Goal: Task Accomplishment & Management: Manage account settings

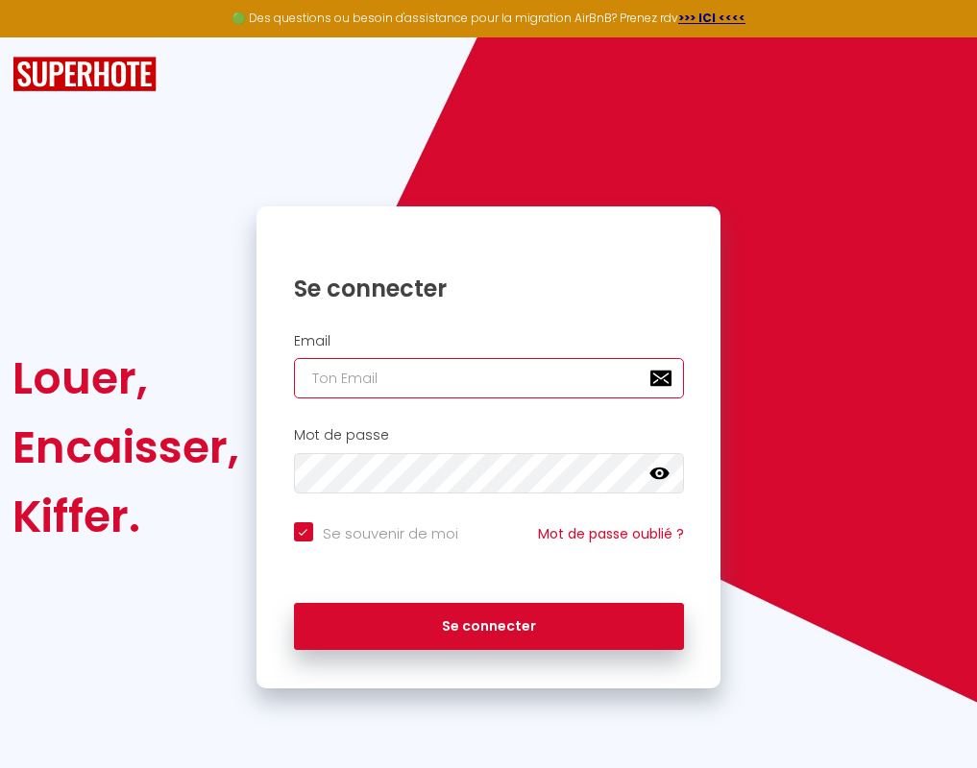
type input "[EMAIL_ADDRESS][DOMAIN_NAME]"
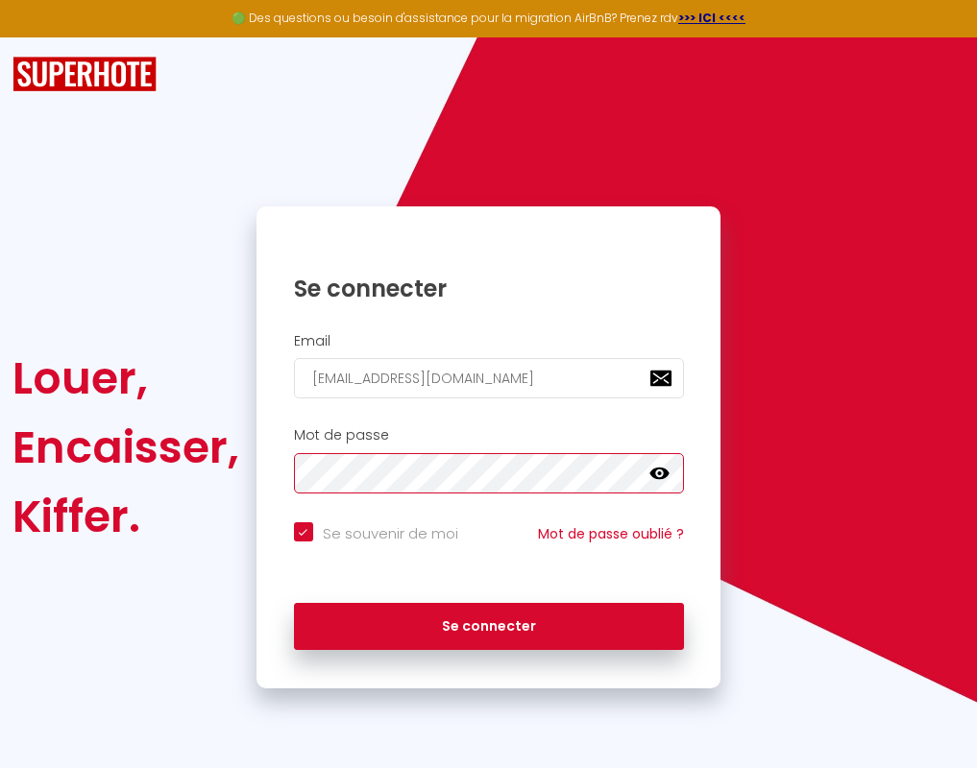
click at [488, 623] on button "Se connecter" at bounding box center [489, 627] width 390 height 48
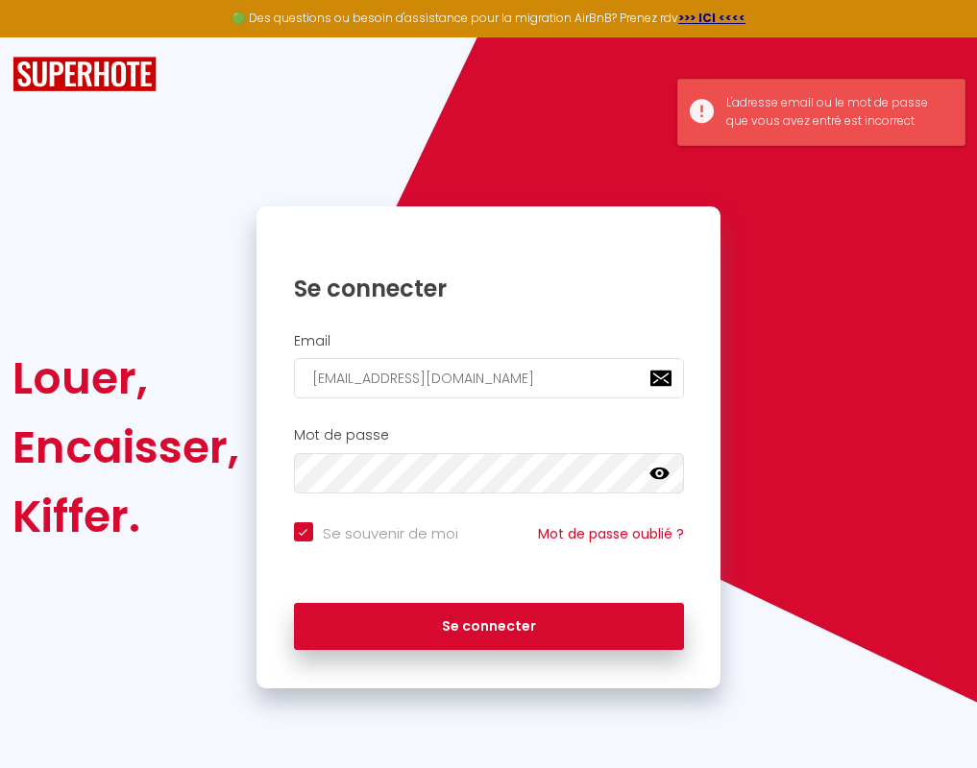
click at [657, 470] on icon at bounding box center [658, 473] width 19 height 19
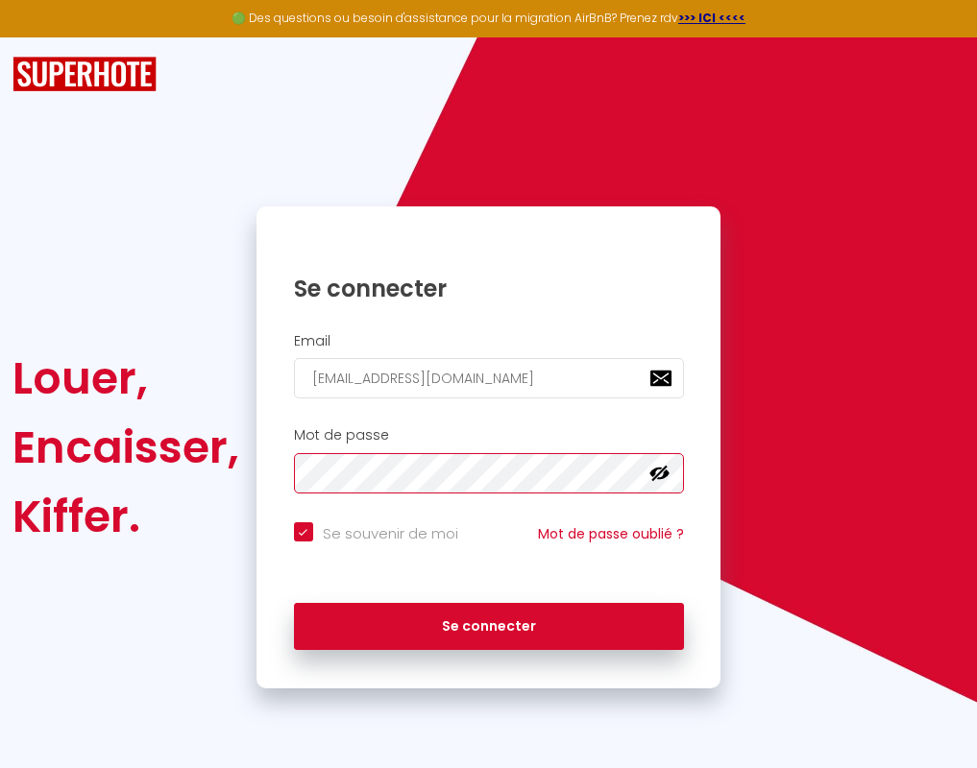
click at [488, 623] on button "Se connecter" at bounding box center [489, 627] width 390 height 48
checkbox input "true"
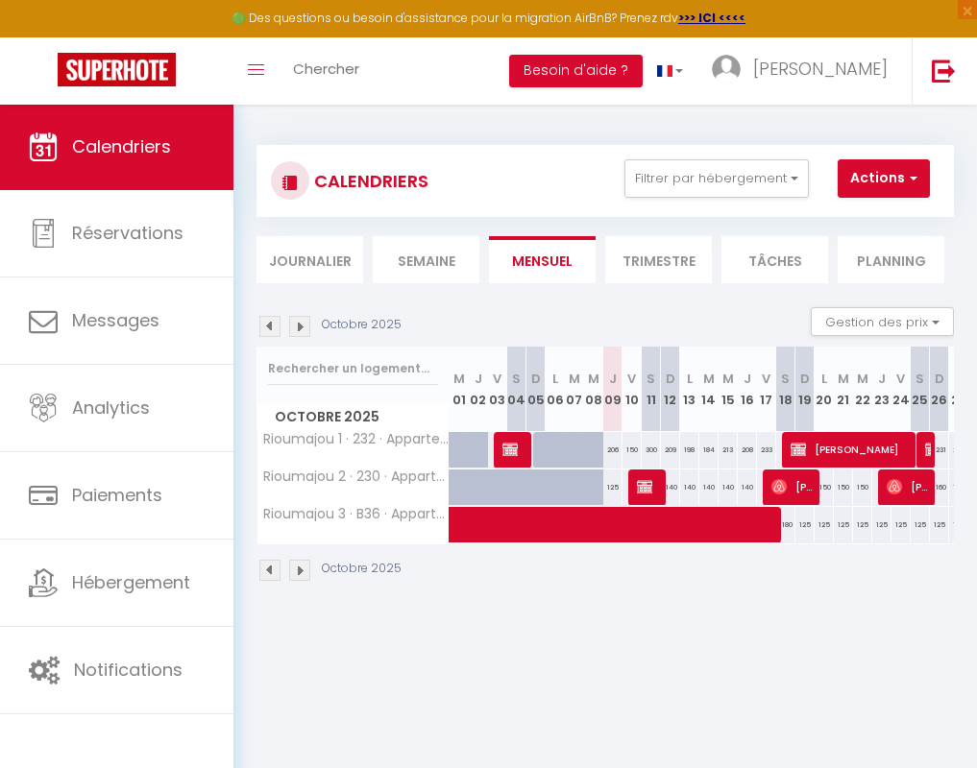
click at [923, 445] on div at bounding box center [925, 450] width 19 height 36
click at [926, 446] on img at bounding box center [932, 449] width 15 height 15
select select "KO"
select select "0"
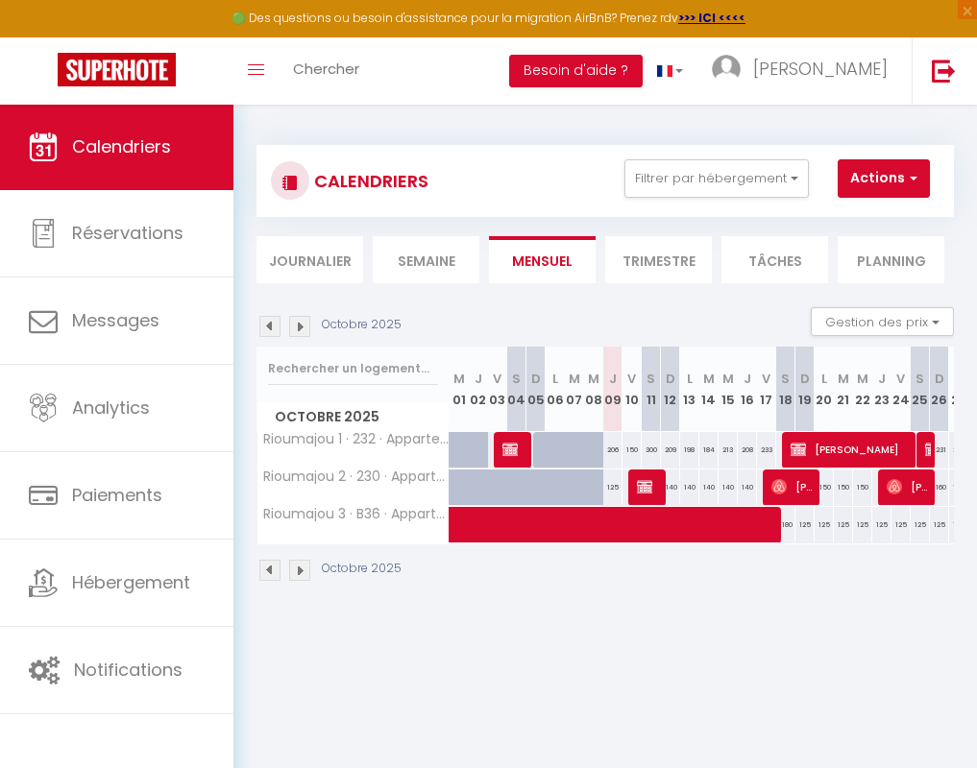
select select "0"
select select "1"
select select
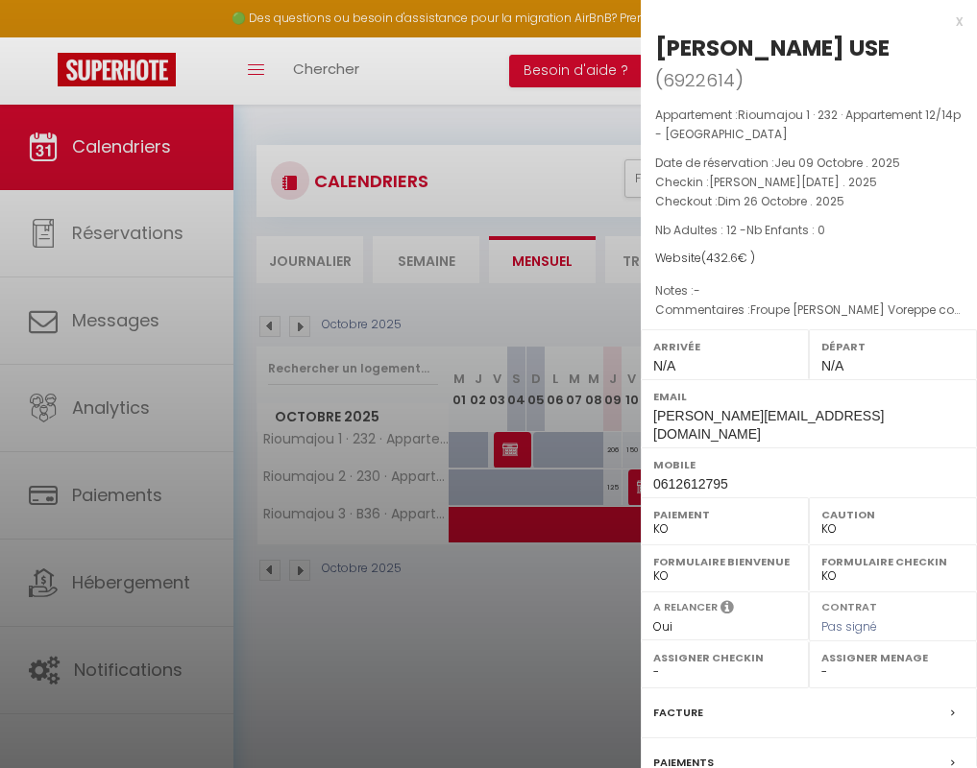
click at [695, 753] on label "Paiements" at bounding box center [683, 763] width 61 height 20
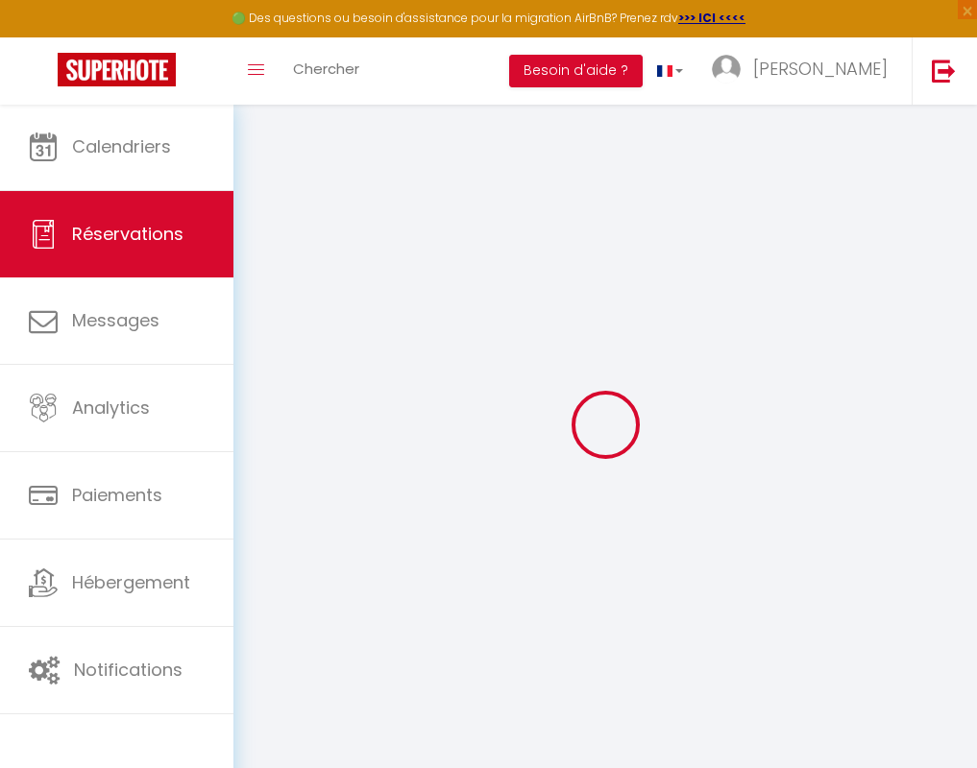
select select
checkbox input "false"
select select
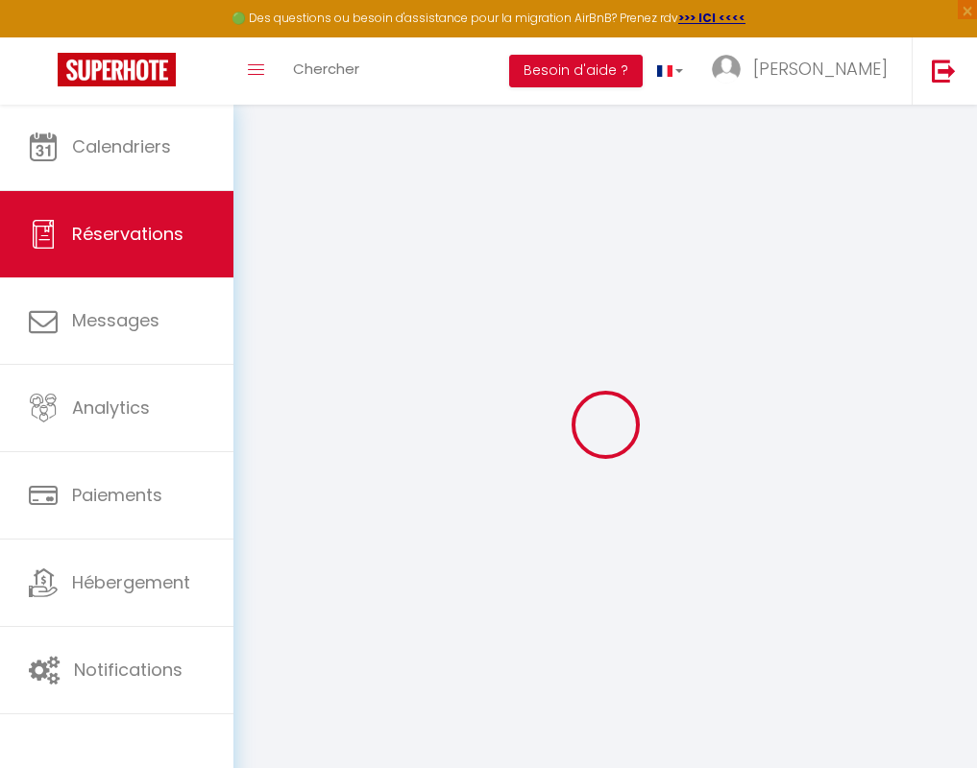
checkbox input "false"
select select
checkbox input "false"
type Requests0 "Froupe [PERSON_NAME] Voreppe contact [PHONE_NUMBER] [PERSON_NAME][EMAIL_ADDRESS…"
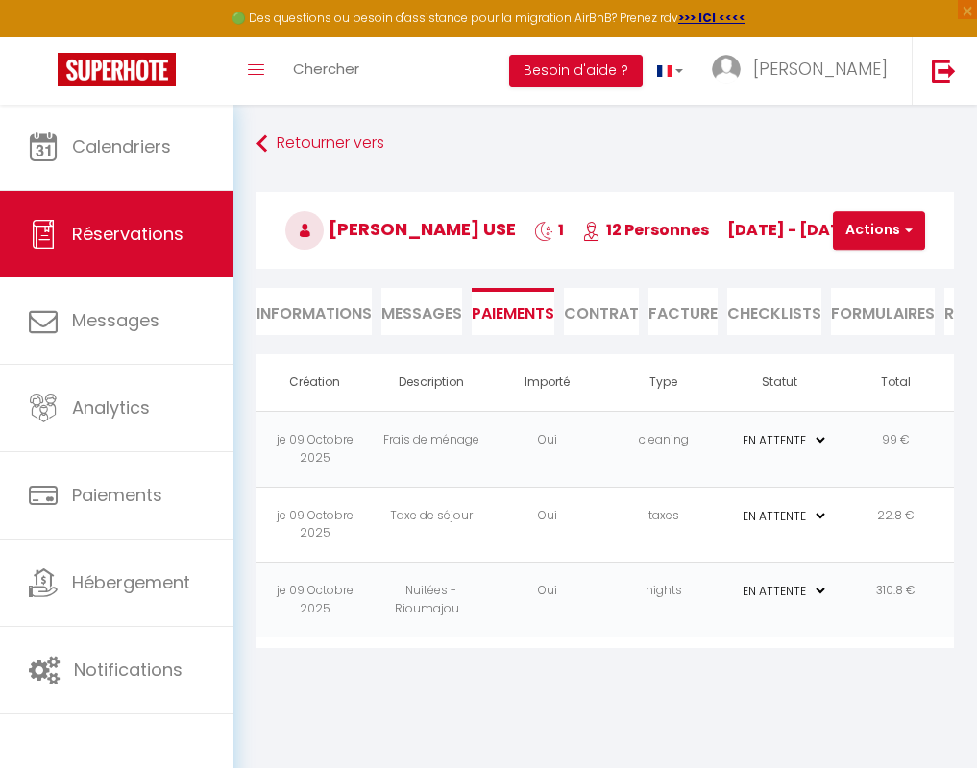
click at [319, 331] on li "Informations" at bounding box center [313, 311] width 115 height 47
select select
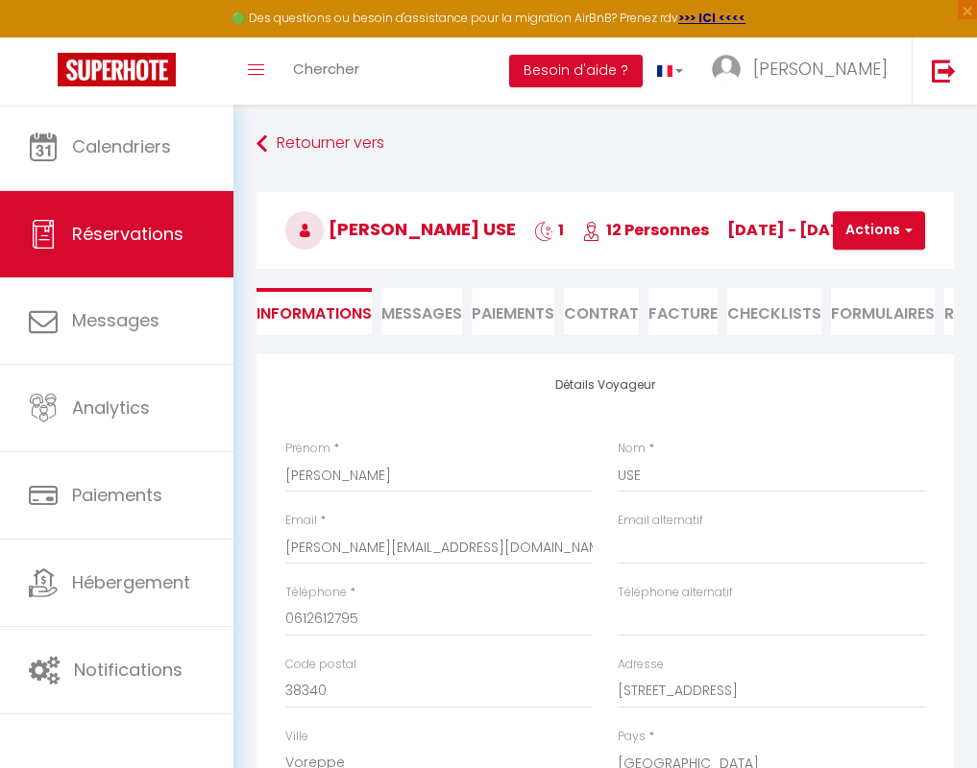
click at [111, 103] on link at bounding box center [116, 70] width 233 height 67
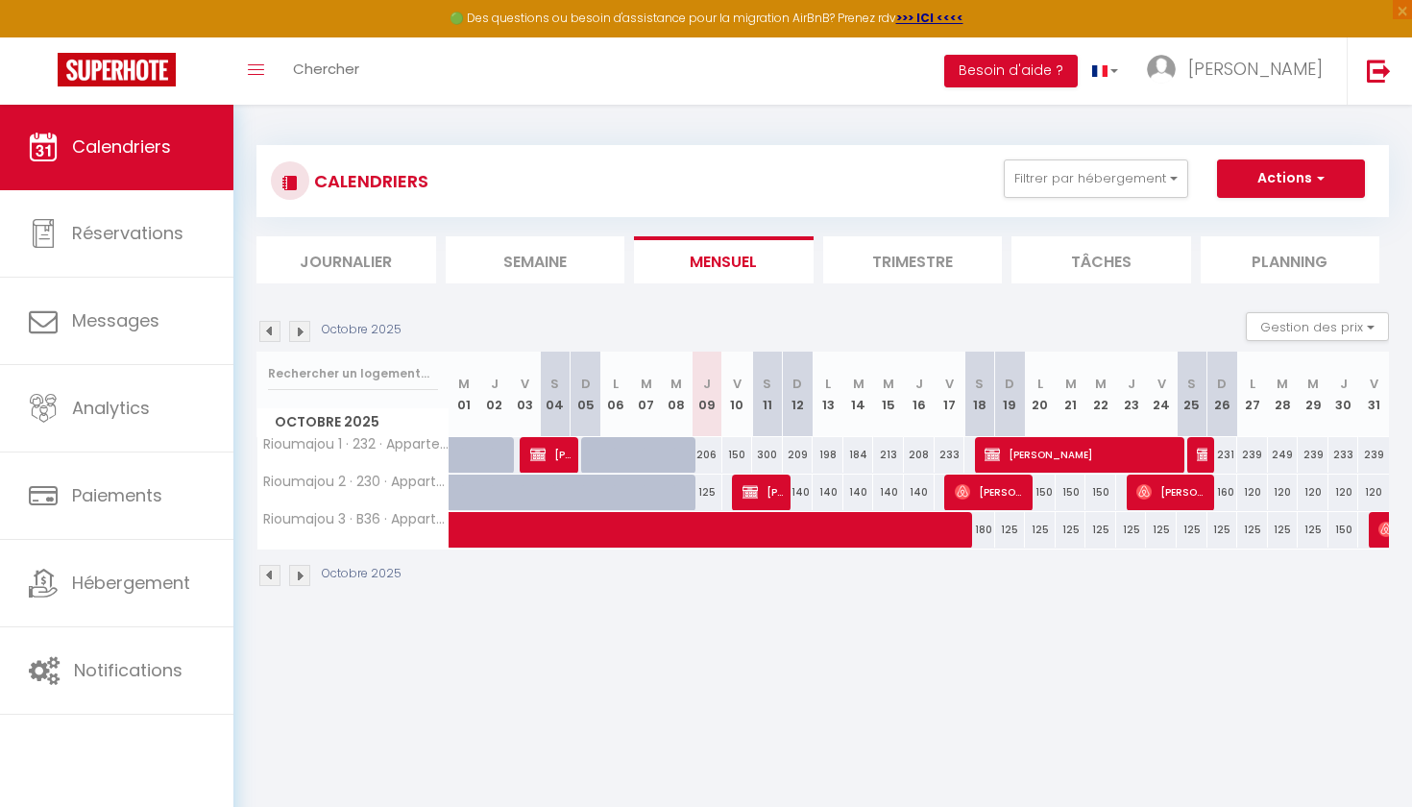
click at [976, 454] on img at bounding box center [1204, 454] width 15 height 15
select select "KO"
select select "0"
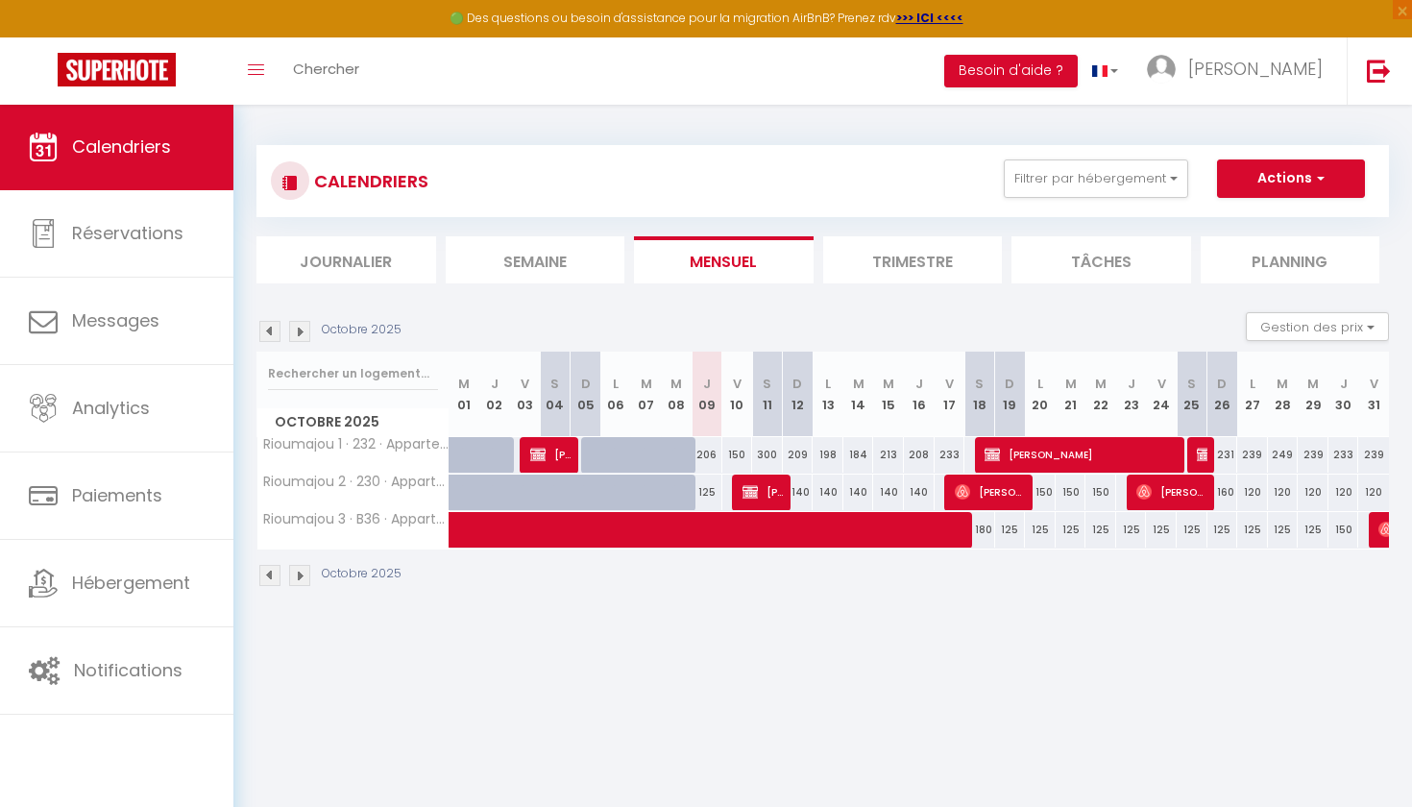
select select "1"
select select
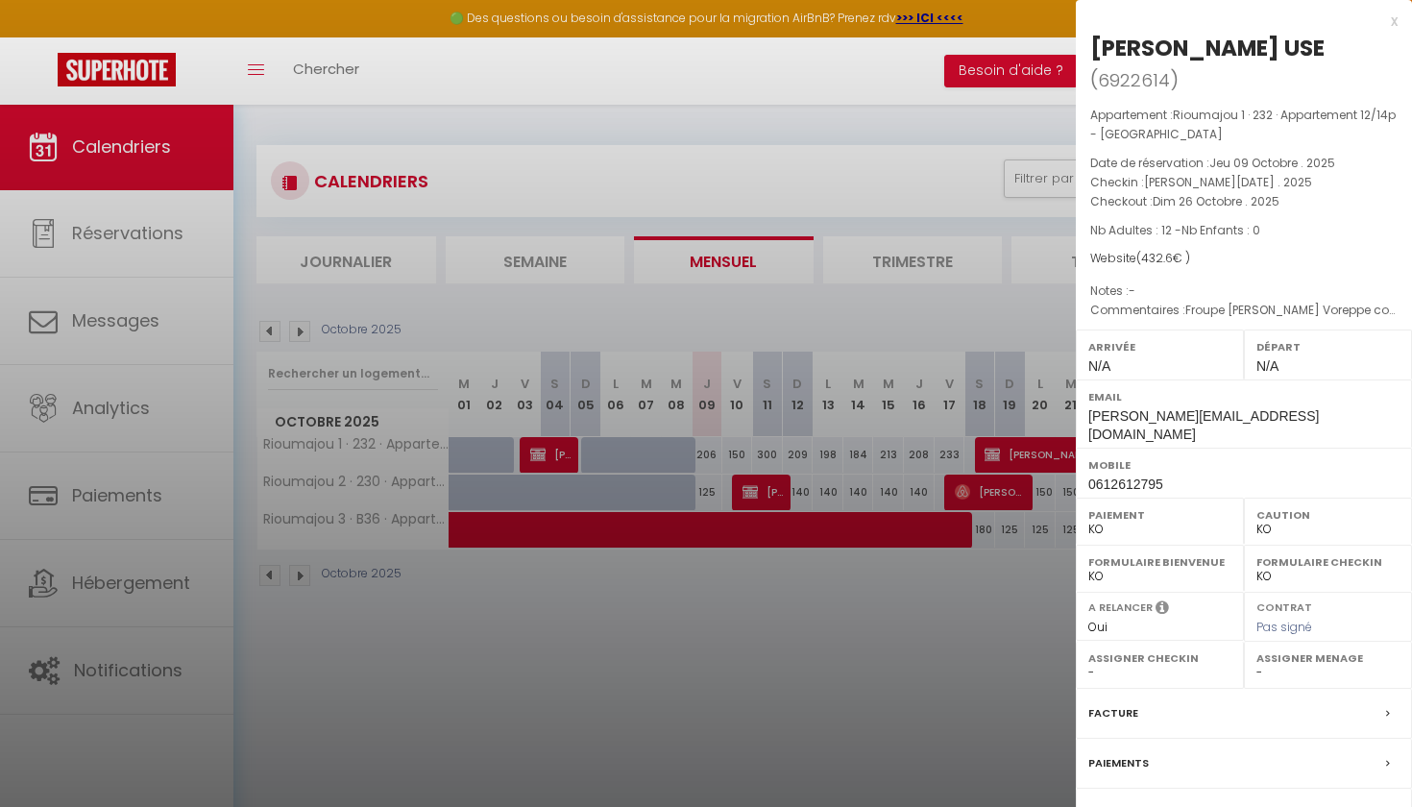
click at [976, 753] on label "Paiements" at bounding box center [1118, 763] width 61 height 20
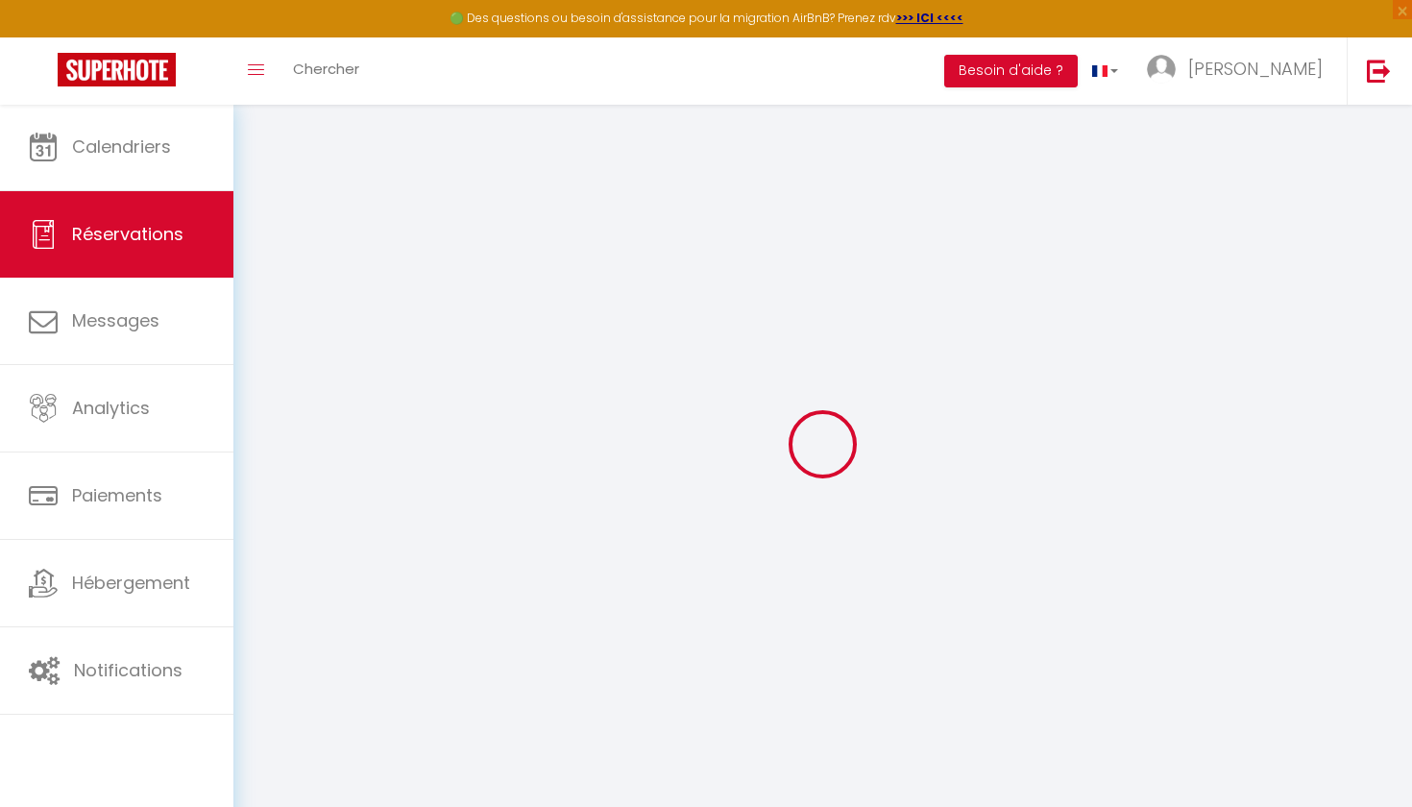
select select "0"
select select
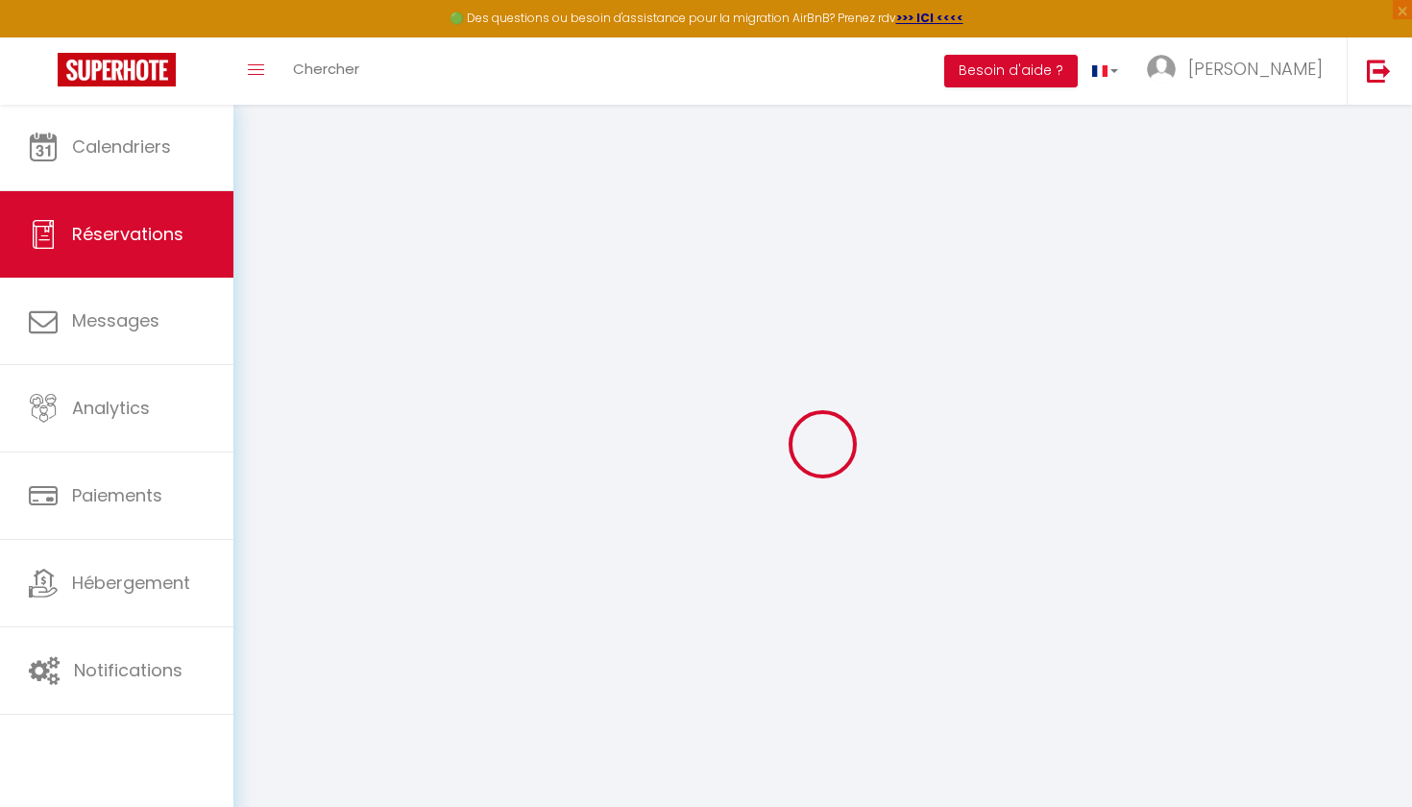
checkbox input "false"
select select
checkbox input "false"
type Requests0 "Froupe [PERSON_NAME] Voreppe contact [PHONE_NUMBER] [PERSON_NAME][EMAIL_ADDRESS…"
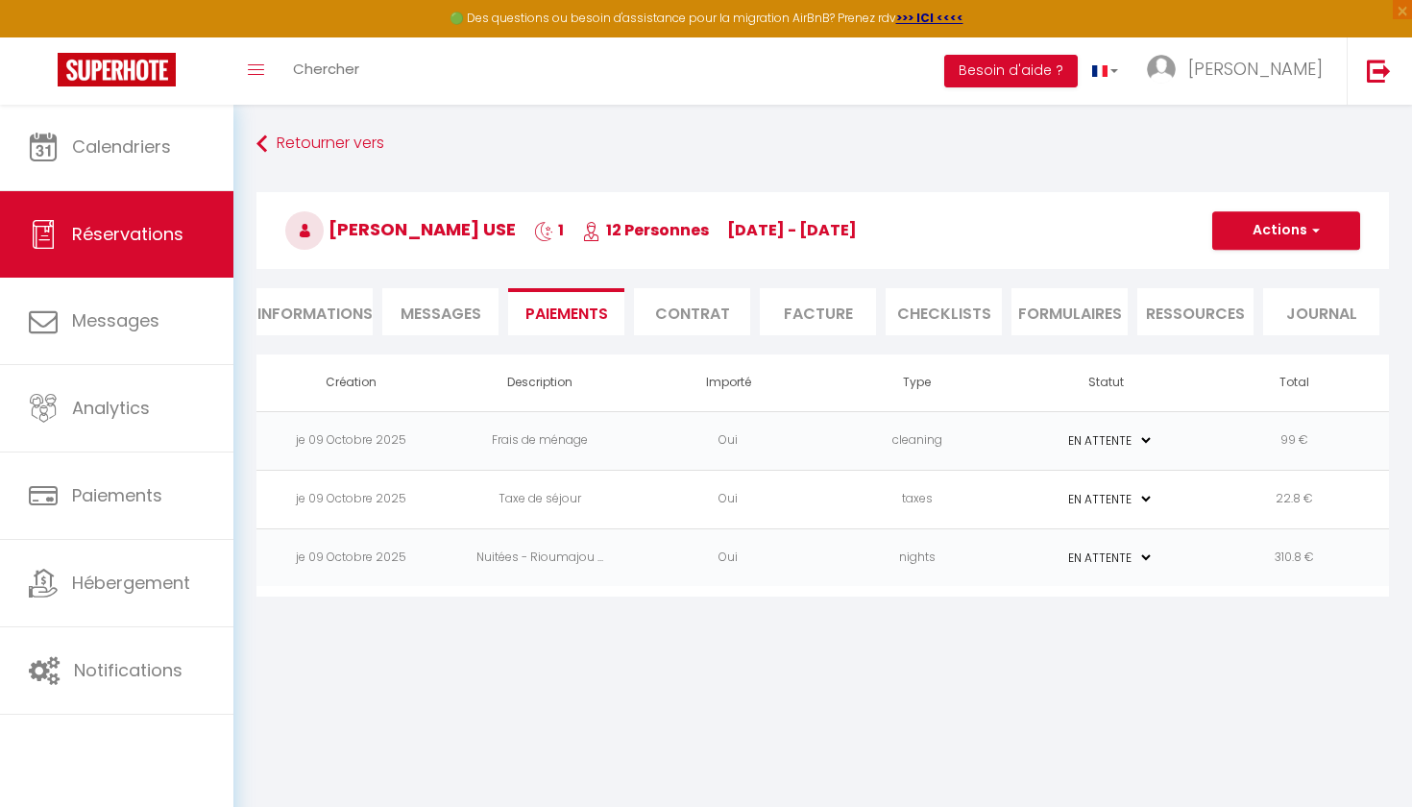
click at [976, 228] on span "button" at bounding box center [1313, 230] width 12 height 17
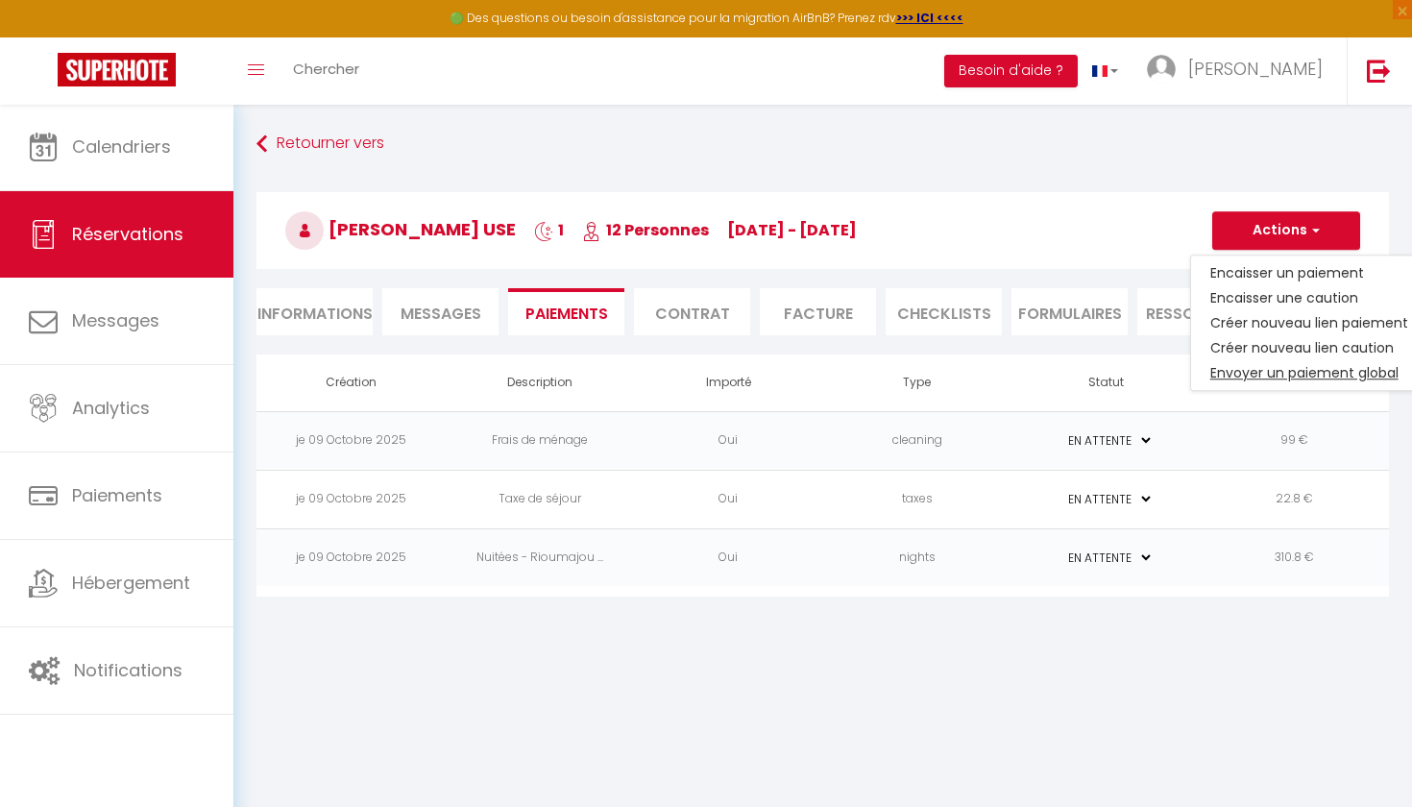
click at [976, 370] on link "Envoyer un paiement global" at bounding box center [1309, 372] width 236 height 25
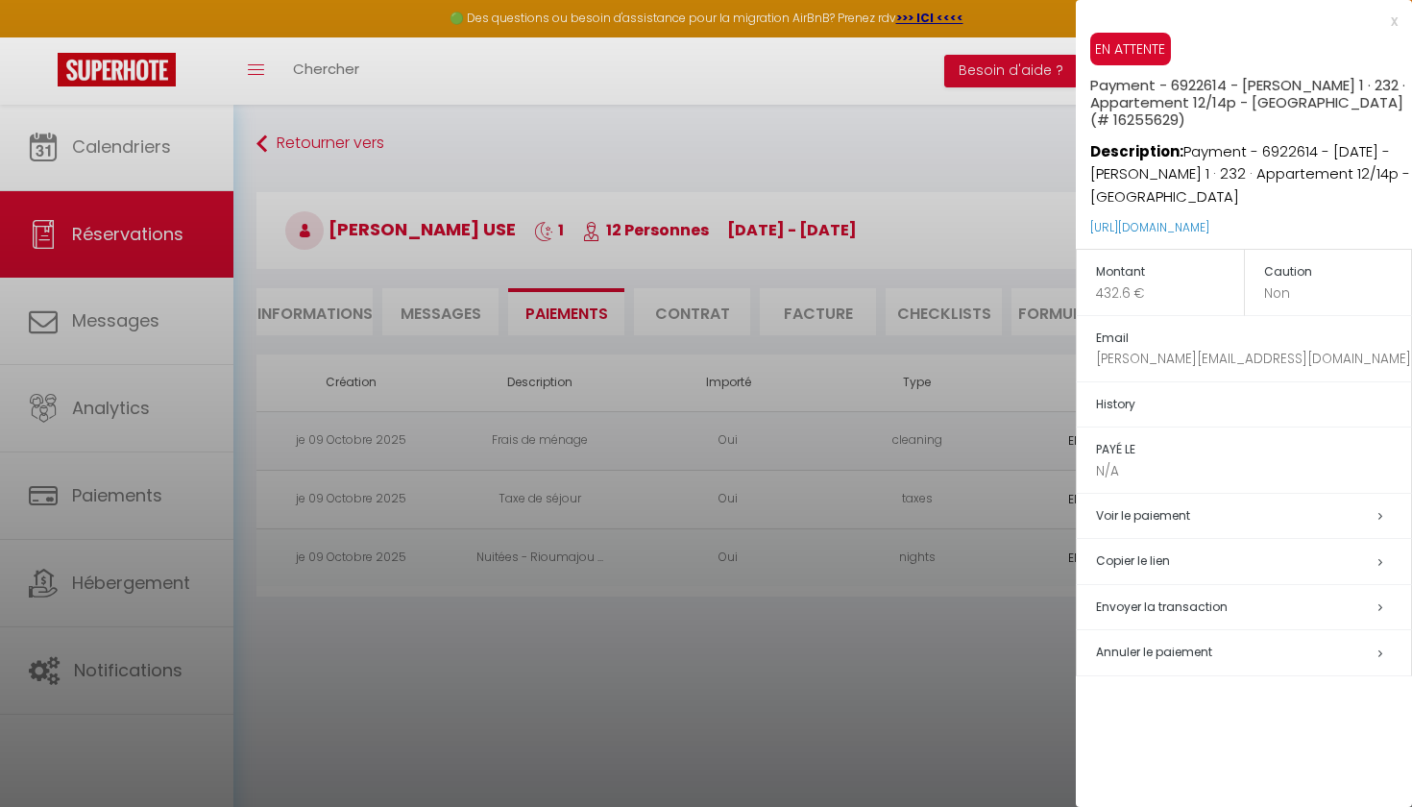
click at [976, 555] on h5 "Copier le lien" at bounding box center [1253, 561] width 315 height 22
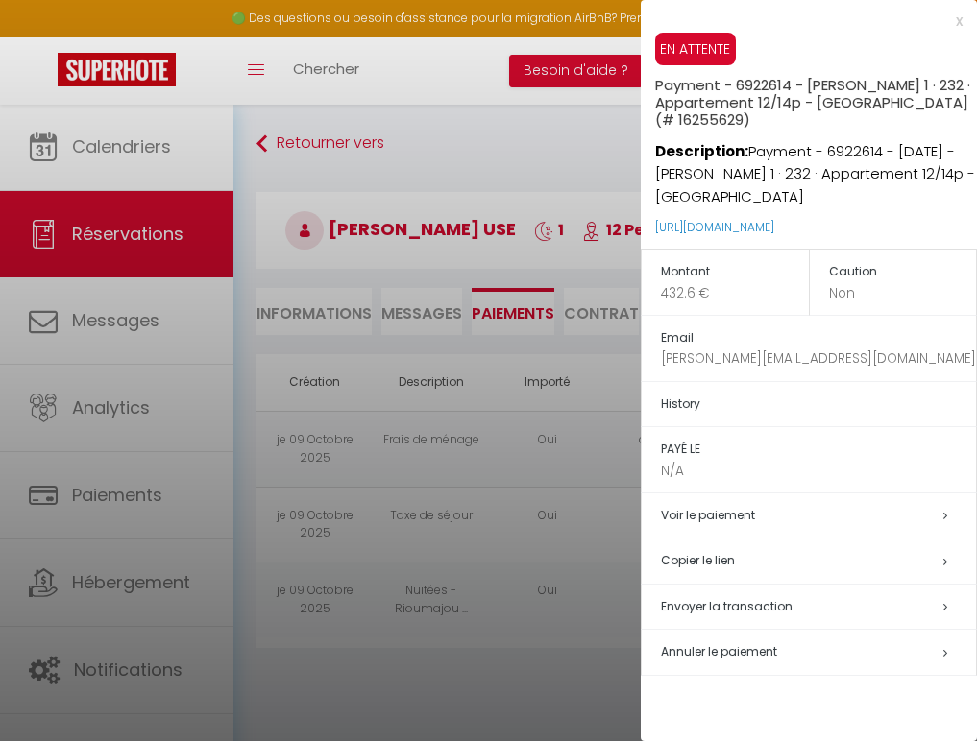
click at [493, 410] on div at bounding box center [488, 370] width 977 height 741
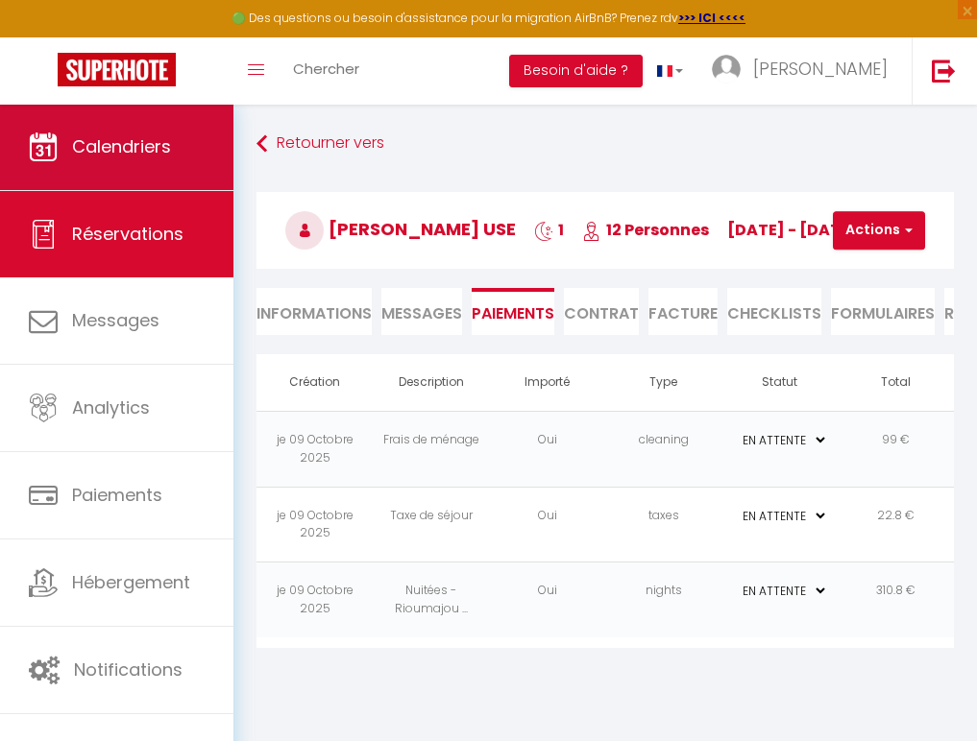
click at [147, 158] on span "Calendriers" at bounding box center [121, 146] width 99 height 24
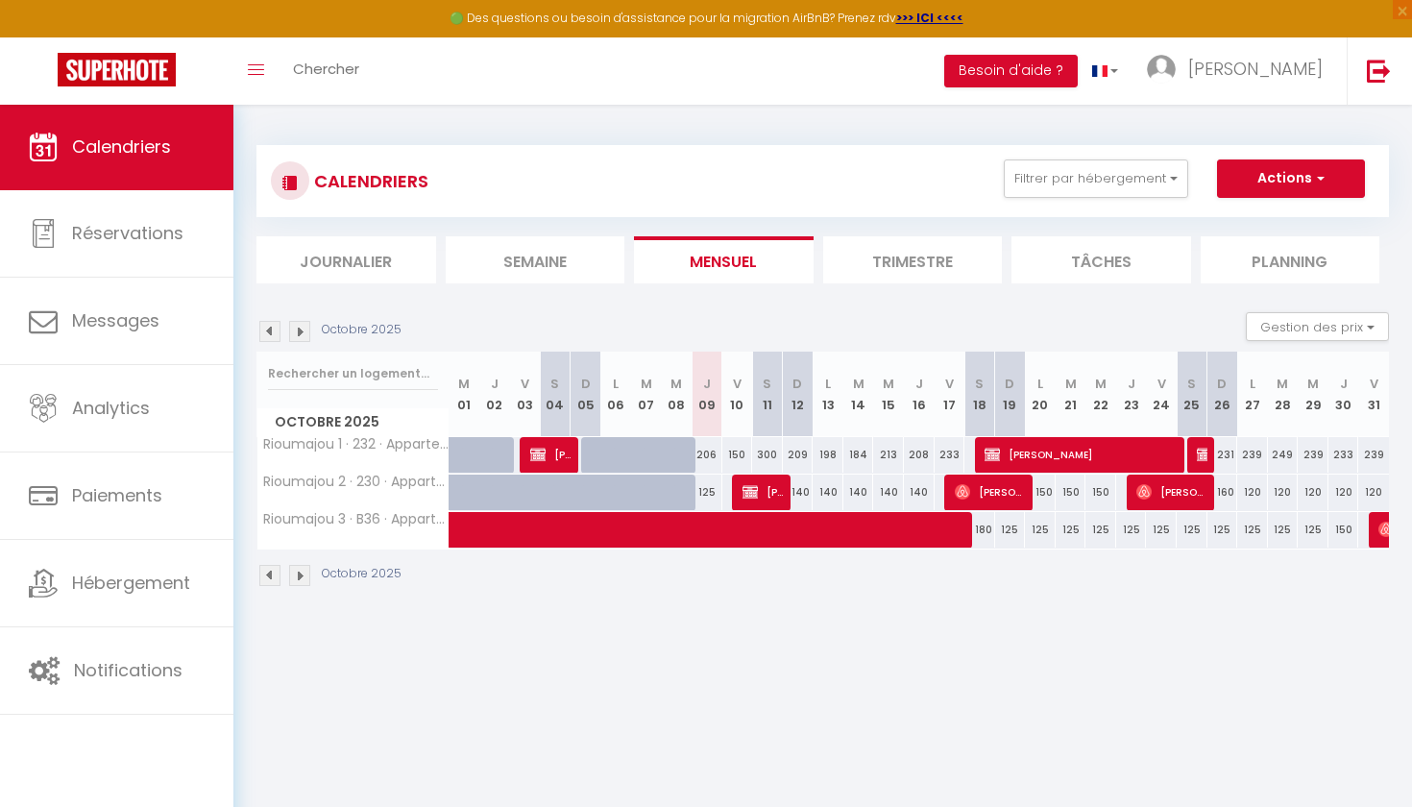
click at [976, 460] on div "231" at bounding box center [1222, 455] width 31 height 36
type input "231"
type input "Dim 26 Octobre 2025"
type input "Lun 27 Octobre 2025"
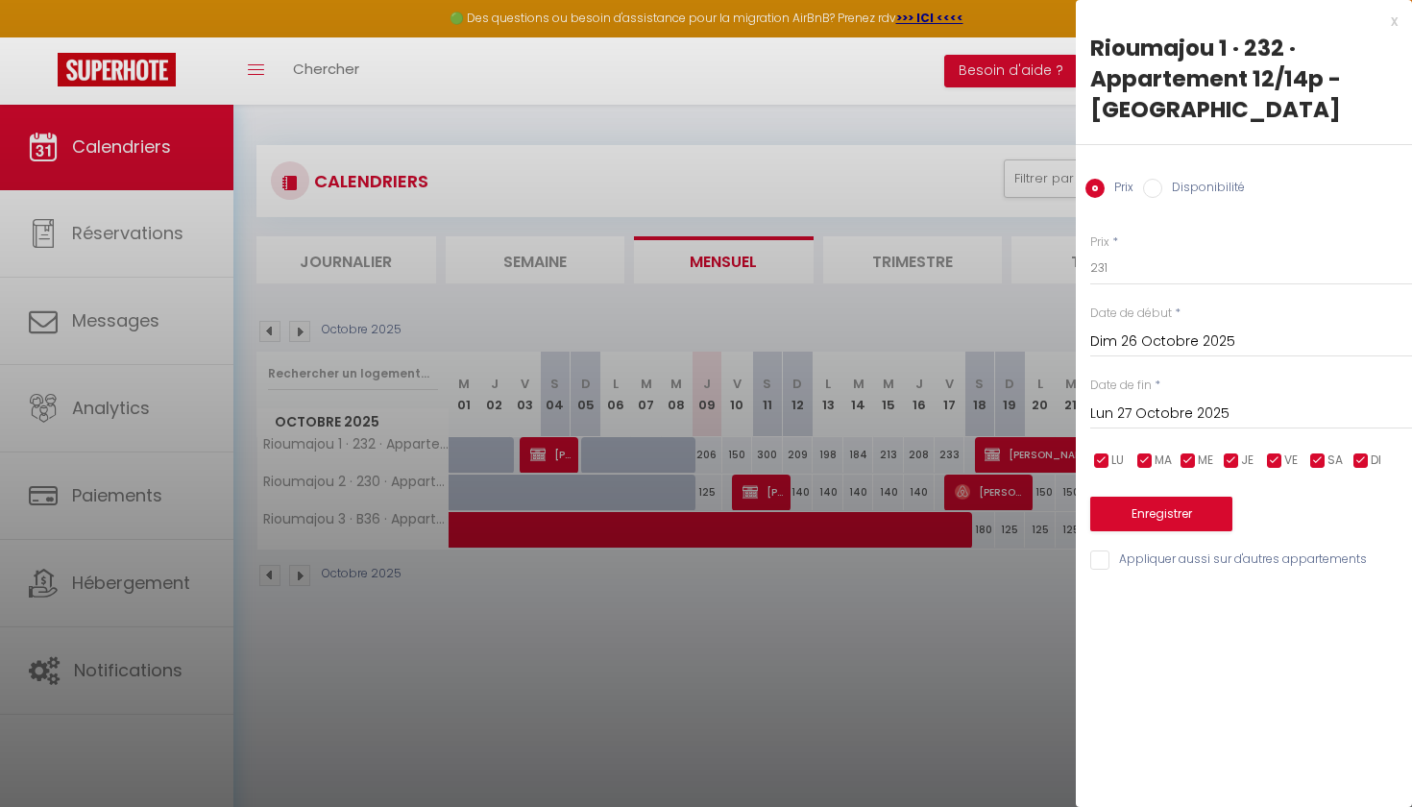
click at [976, 612] on div at bounding box center [706, 403] width 1412 height 807
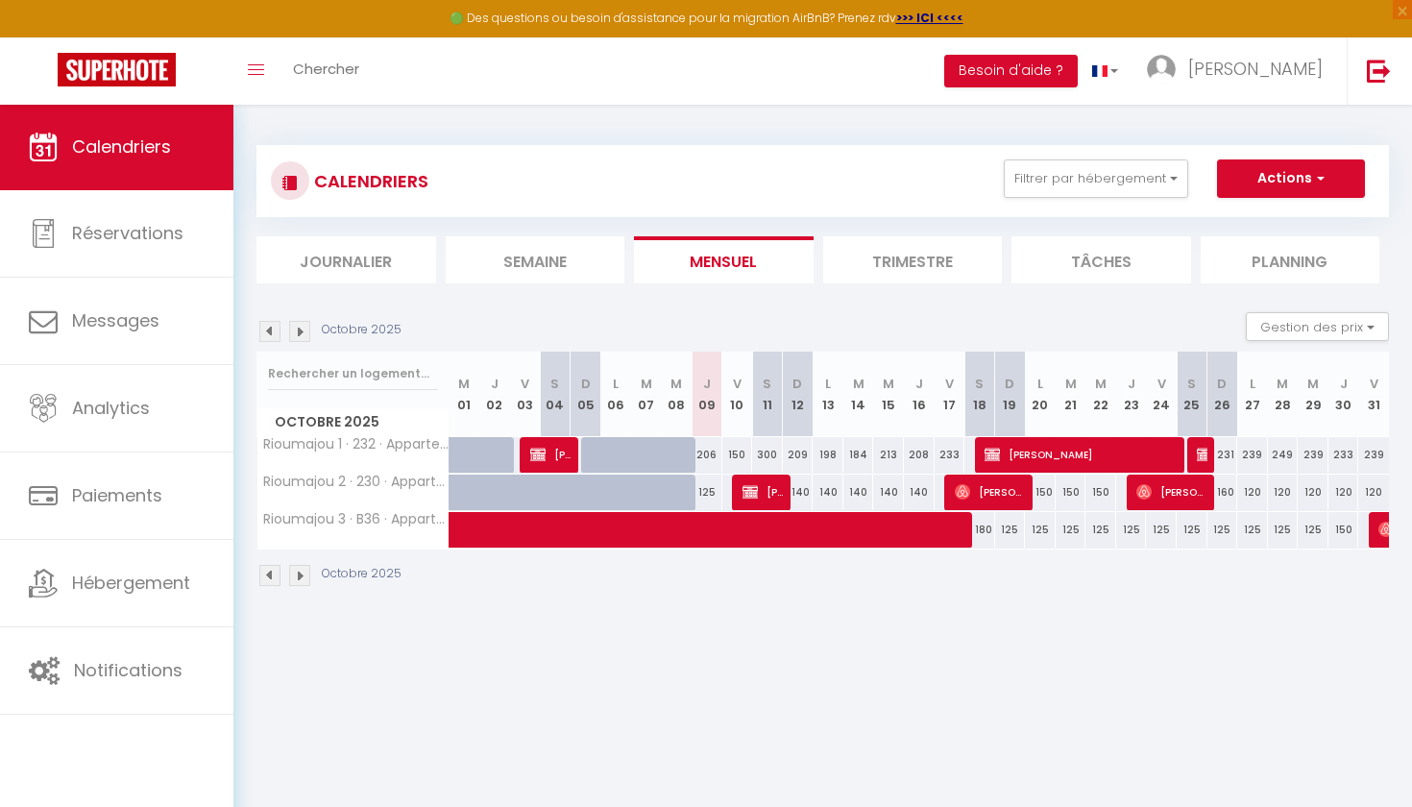
click at [976, 453] on div at bounding box center [1202, 455] width 31 height 36
click at [976, 454] on img at bounding box center [1204, 454] width 15 height 15
select select "OK"
select select "KO"
select select "0"
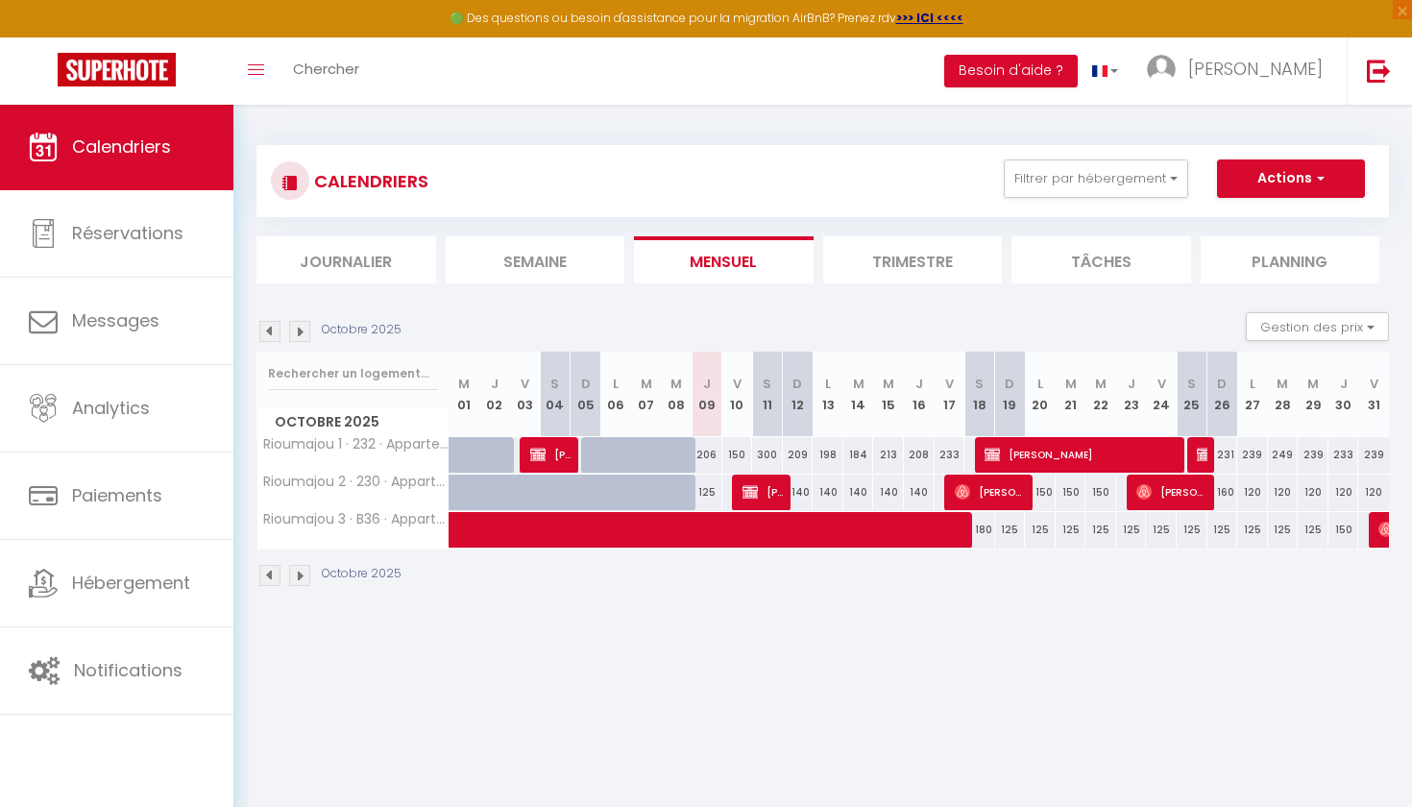
select select "0"
select select "1"
select select
select select "41210"
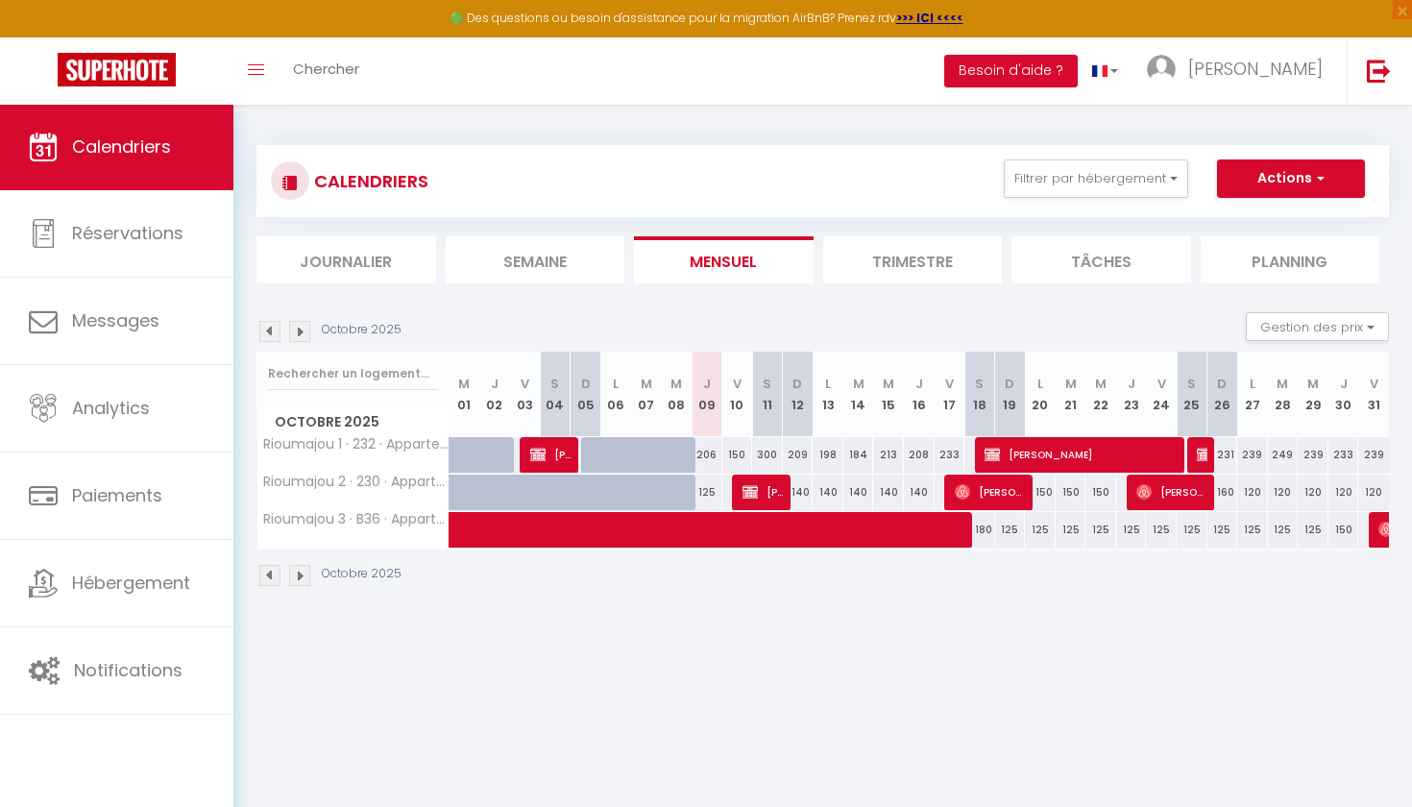
select select "41210"
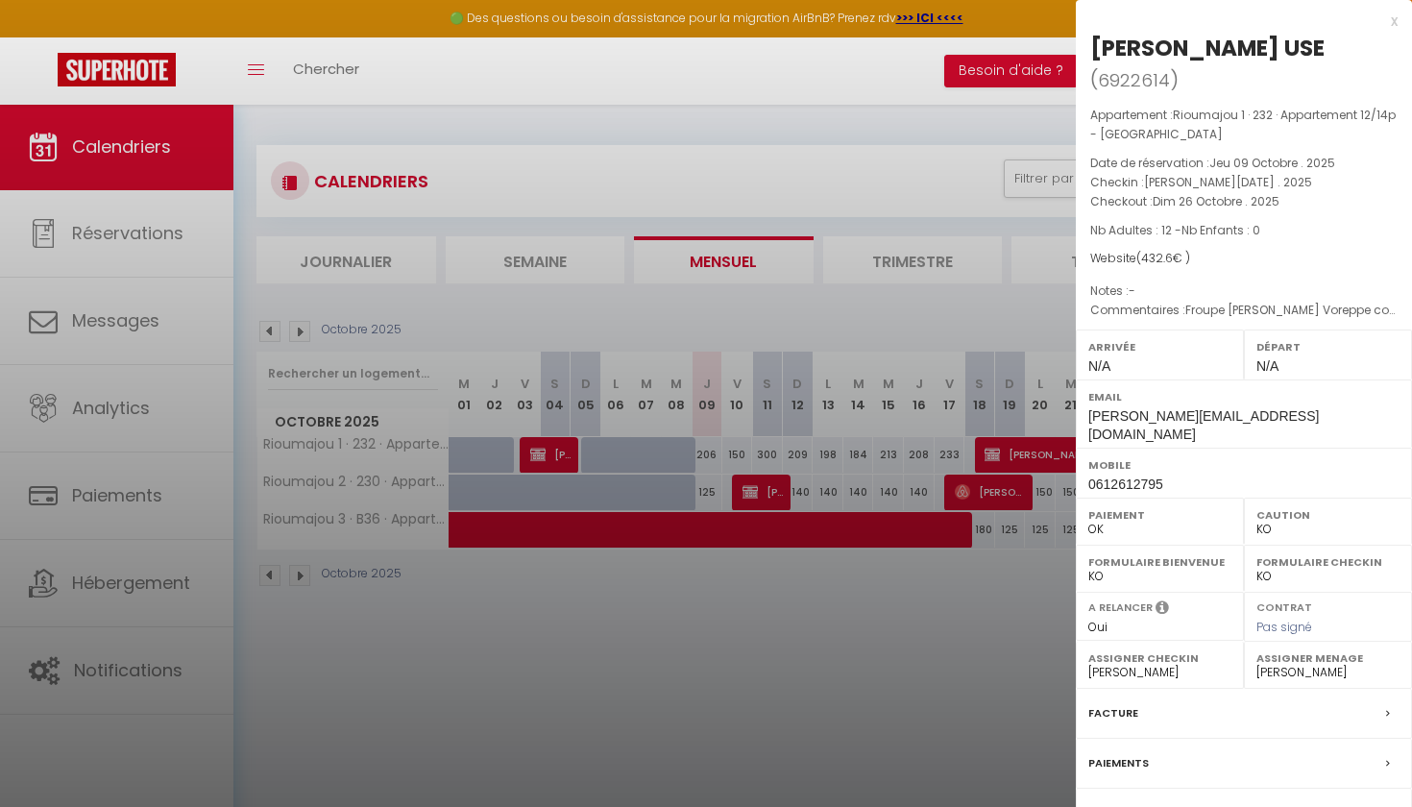
click at [976, 753] on label "Paiements" at bounding box center [1118, 763] width 61 height 20
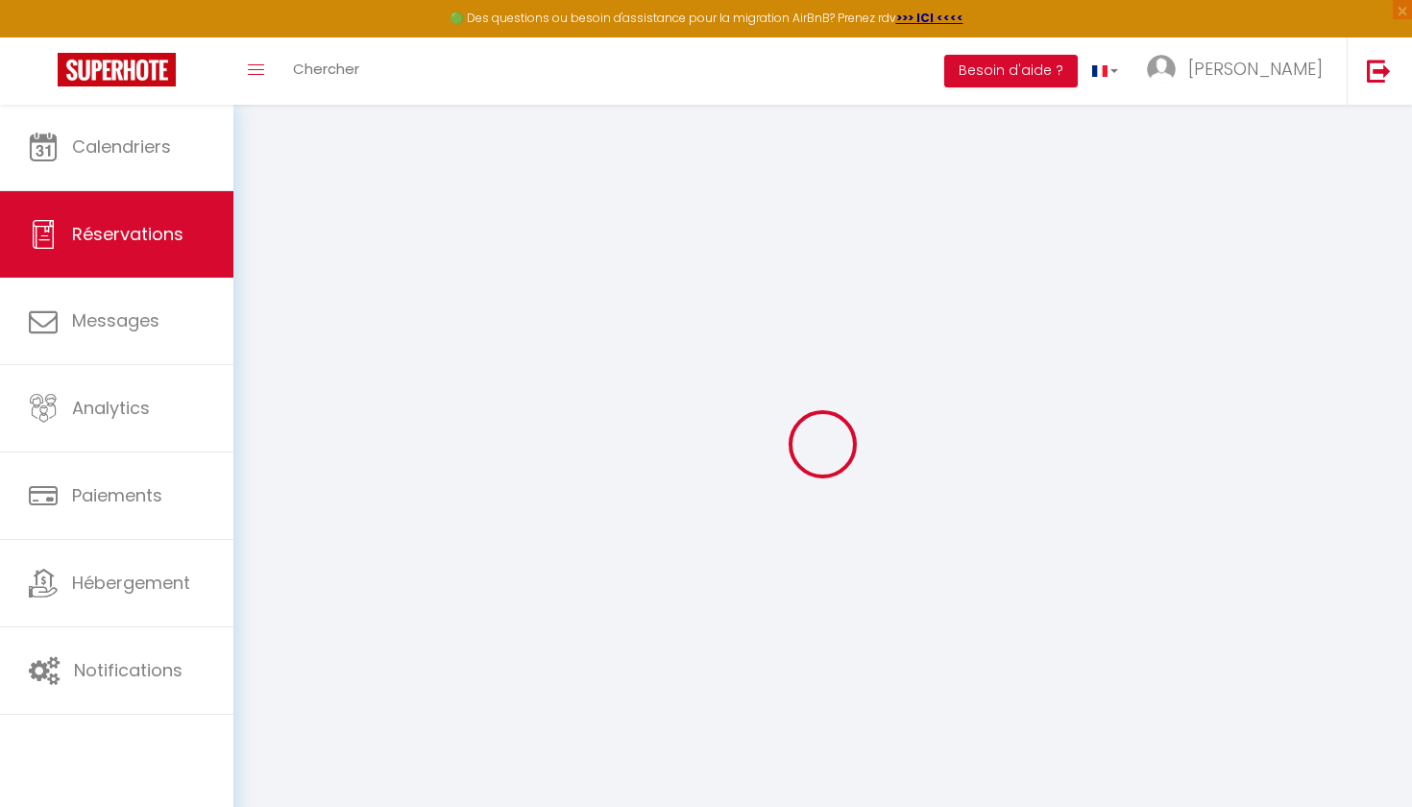
select select
checkbox input "false"
select select
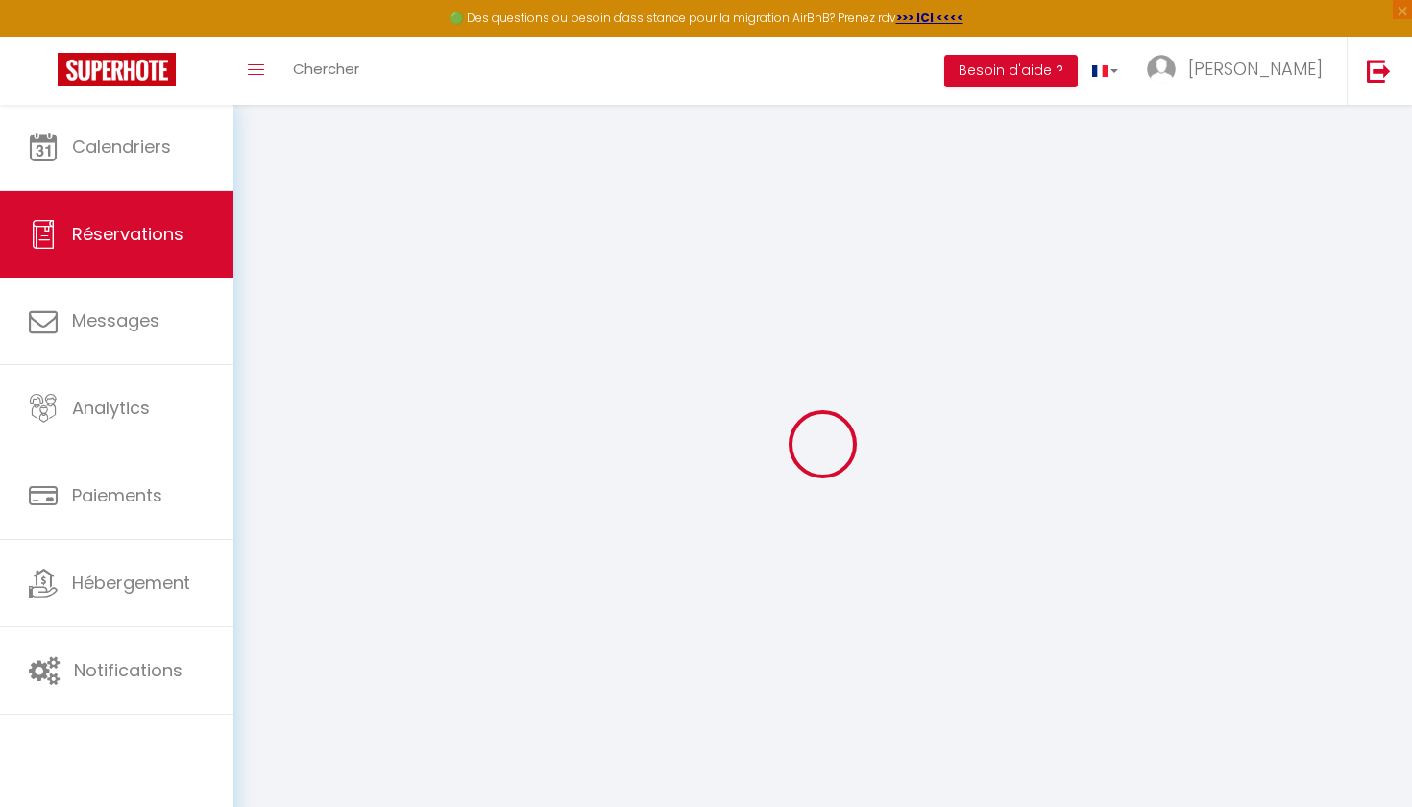
checkbox input "false"
type Requests0 "Froupe [PERSON_NAME] Voreppe contact [PHONE_NUMBER] [PERSON_NAME][EMAIL_ADDRESS…"
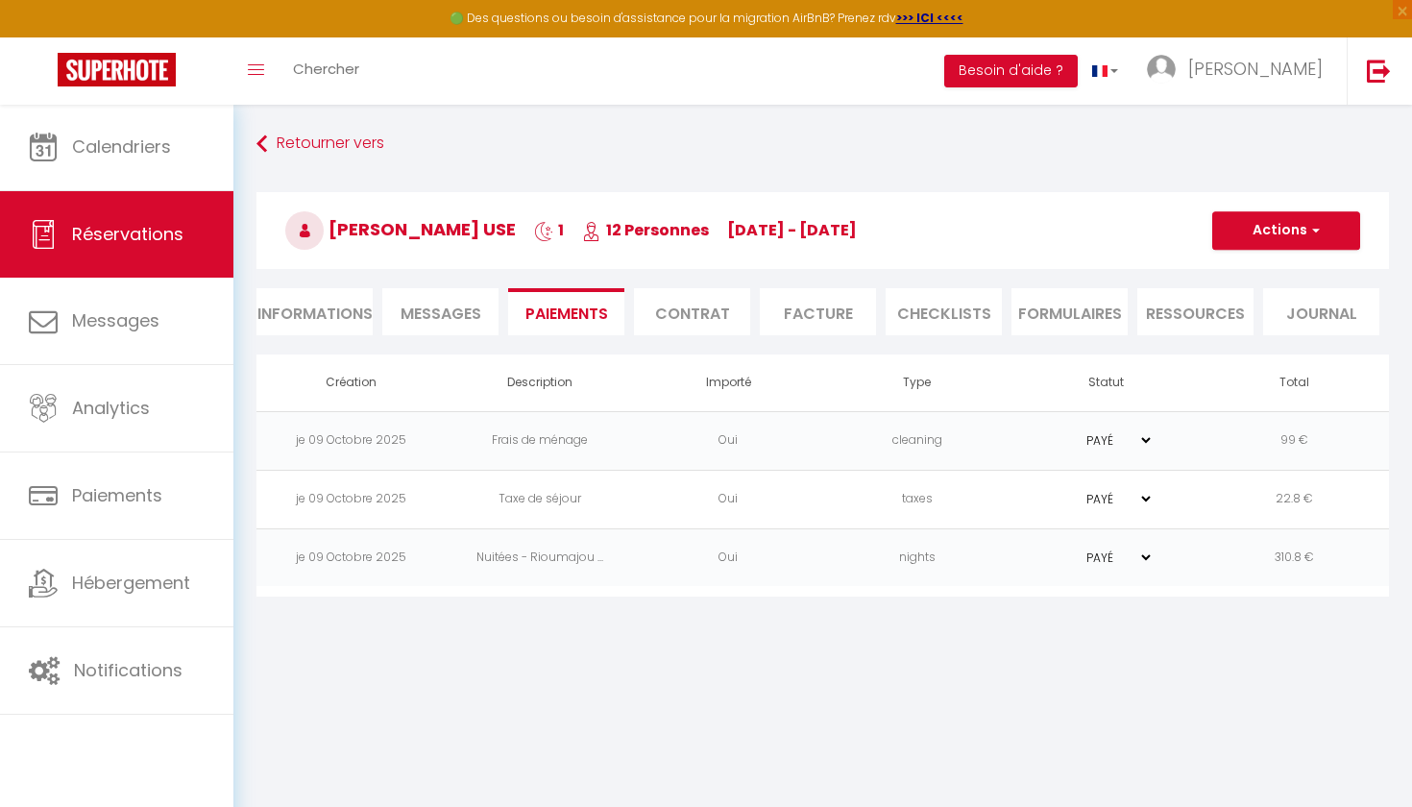
click at [341, 312] on li "Informations" at bounding box center [314, 311] width 116 height 47
select select
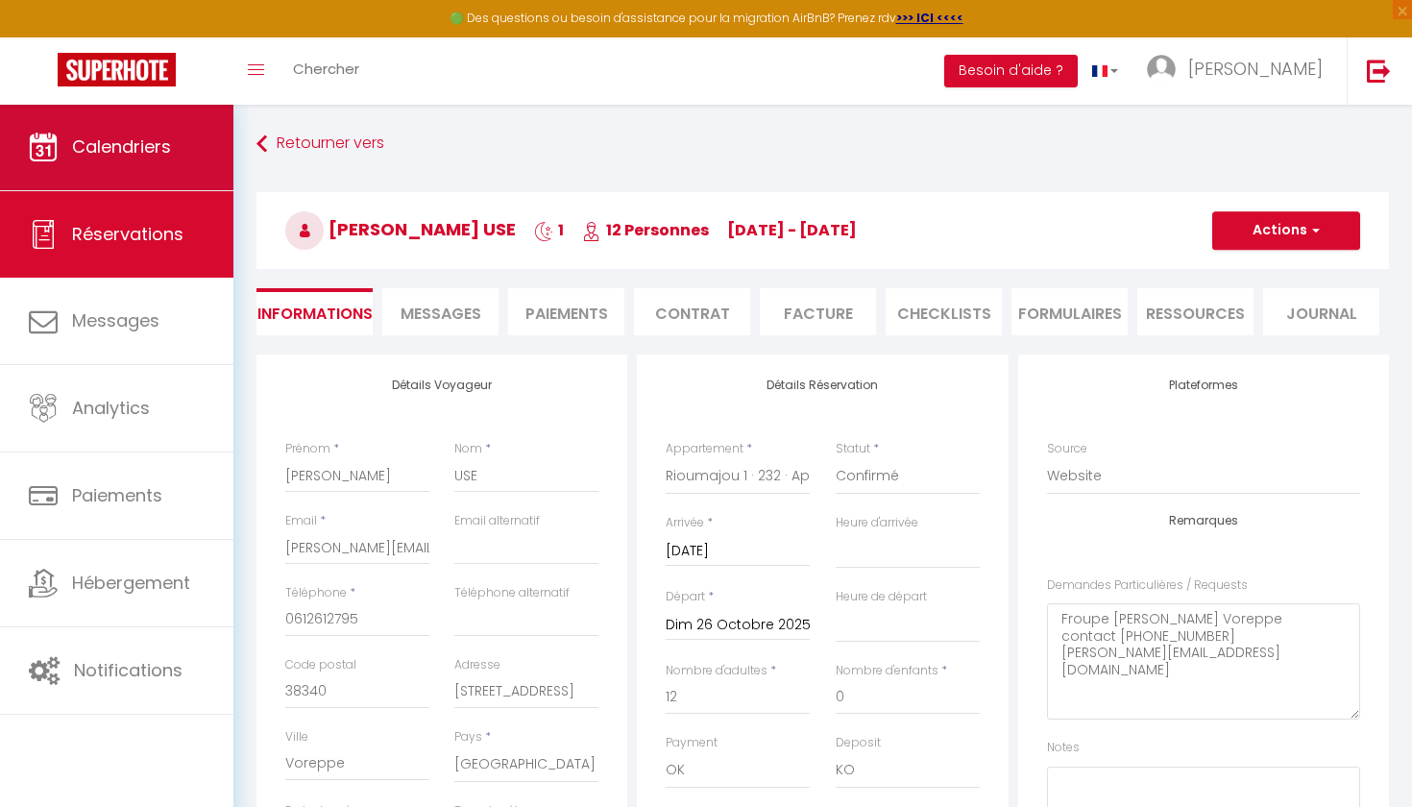
click at [171, 161] on link "Calendriers" at bounding box center [116, 147] width 233 height 86
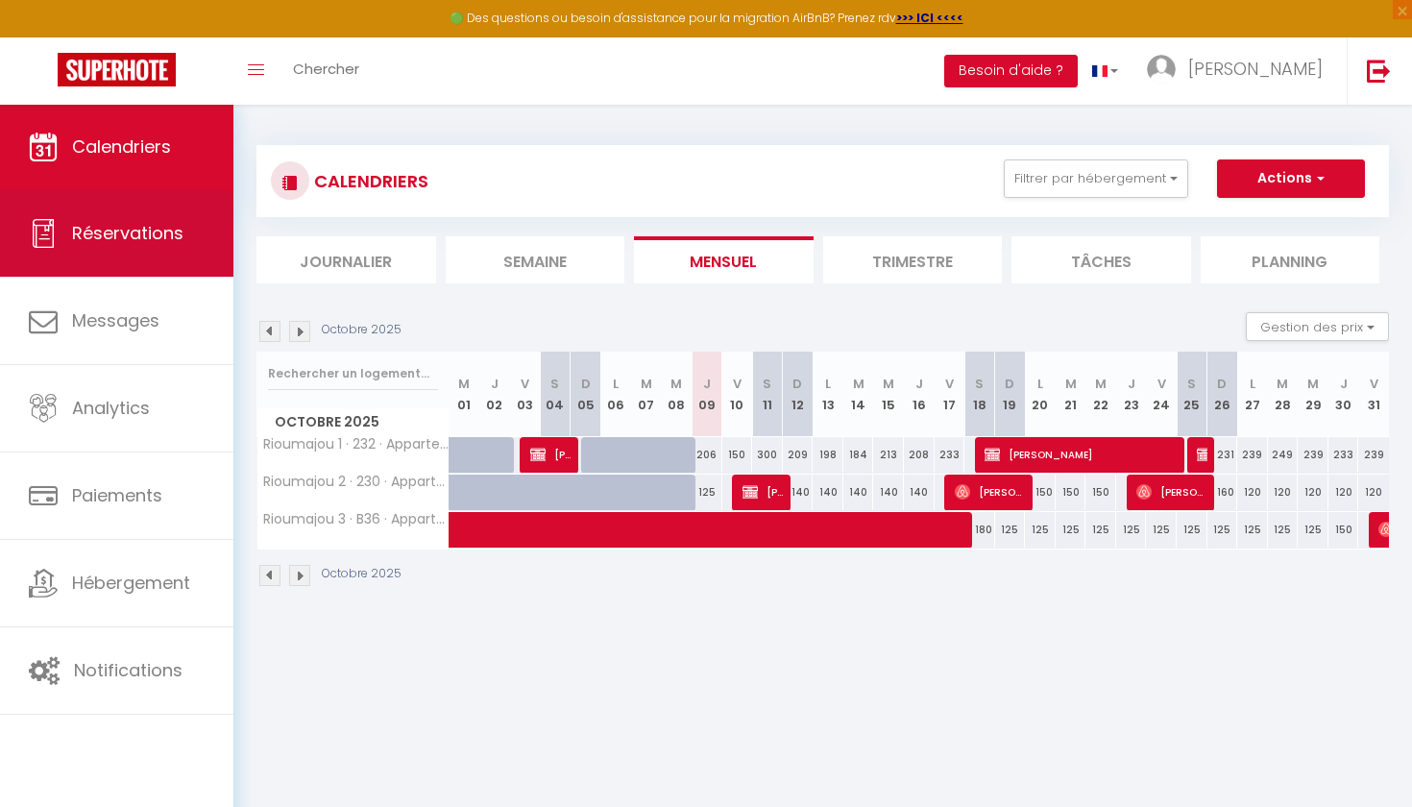
click at [170, 220] on link "Réservations" at bounding box center [116, 233] width 233 height 86
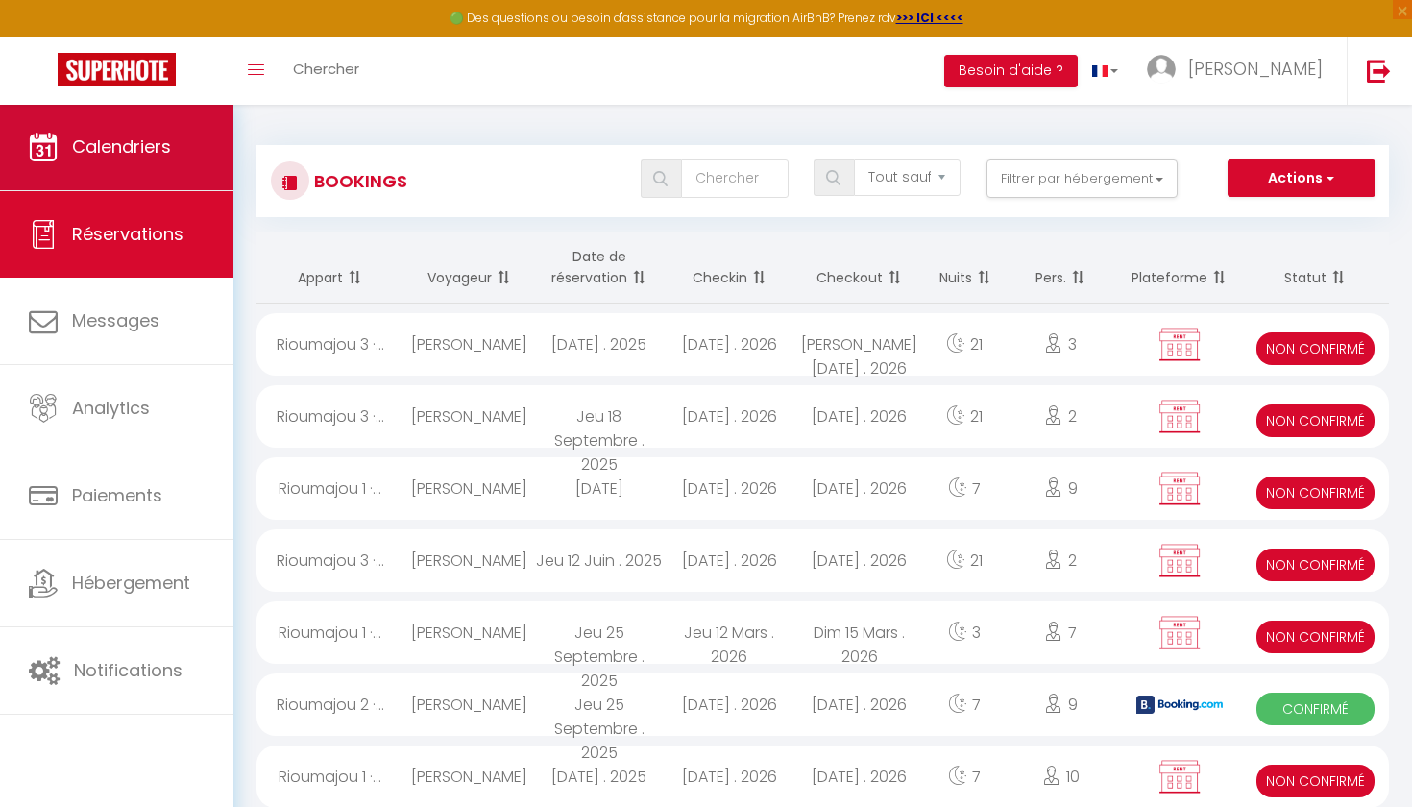
click at [155, 179] on link "Calendriers" at bounding box center [116, 147] width 233 height 86
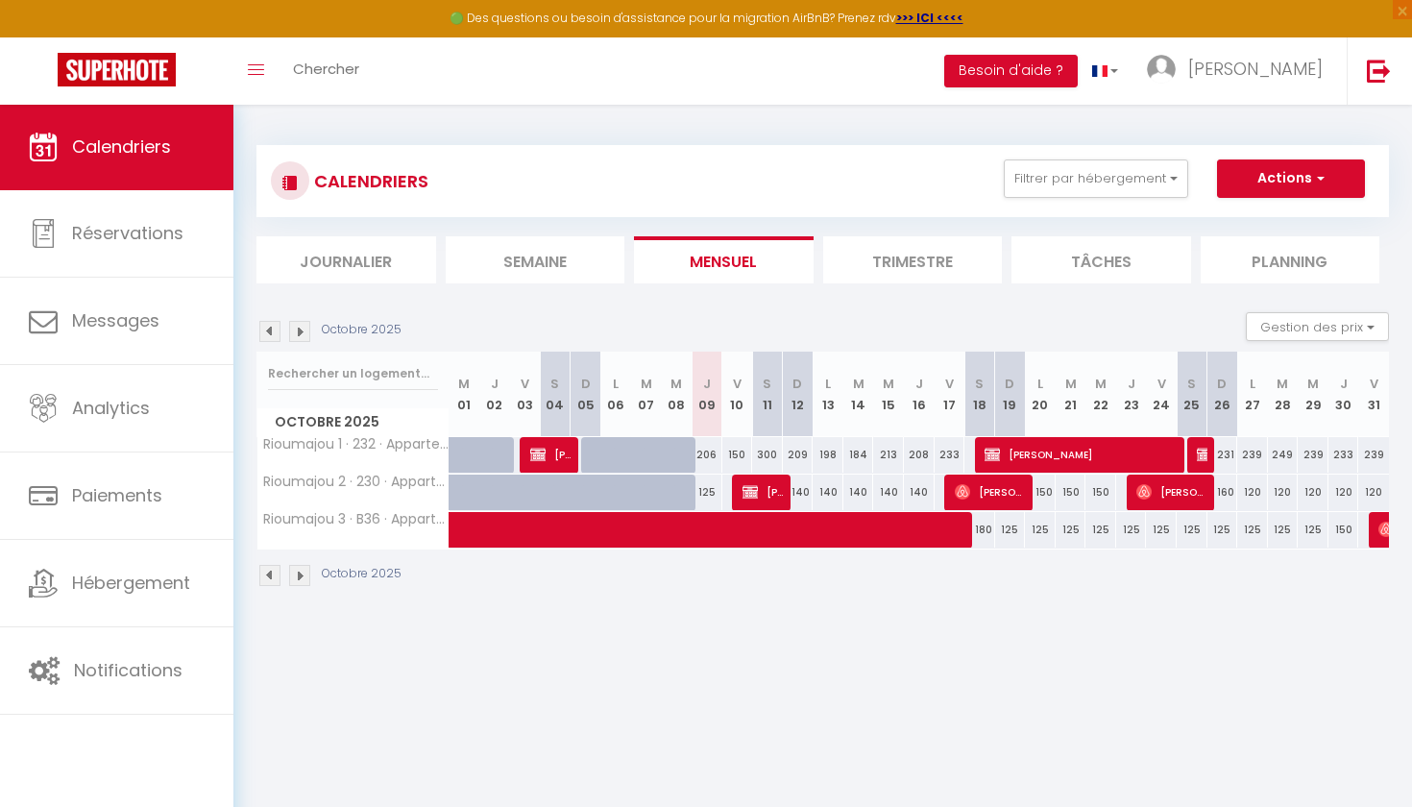
click at [976, 451] on img at bounding box center [1204, 454] width 15 height 15
select select "OK"
select select "KO"
select select "0"
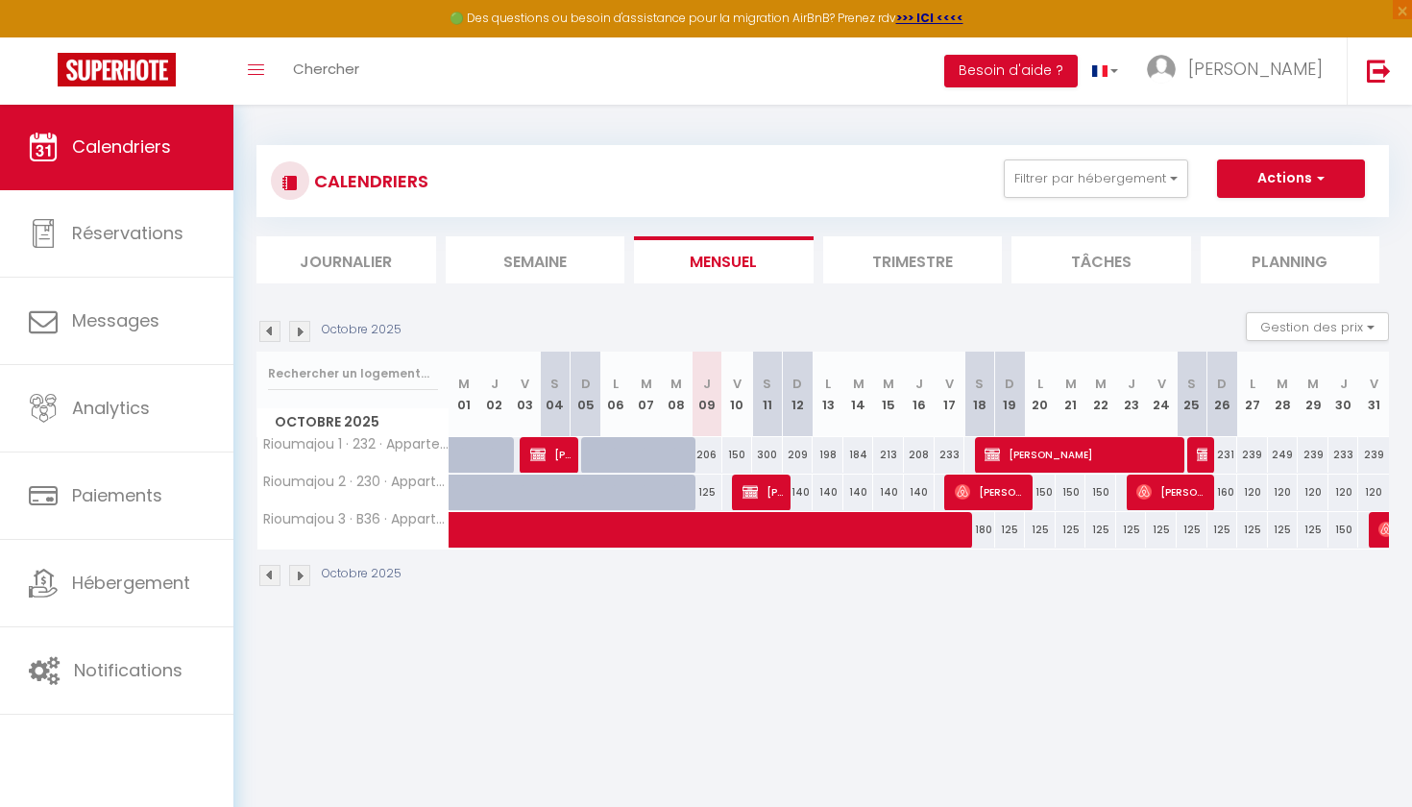
select select "1"
select select
select select "41210"
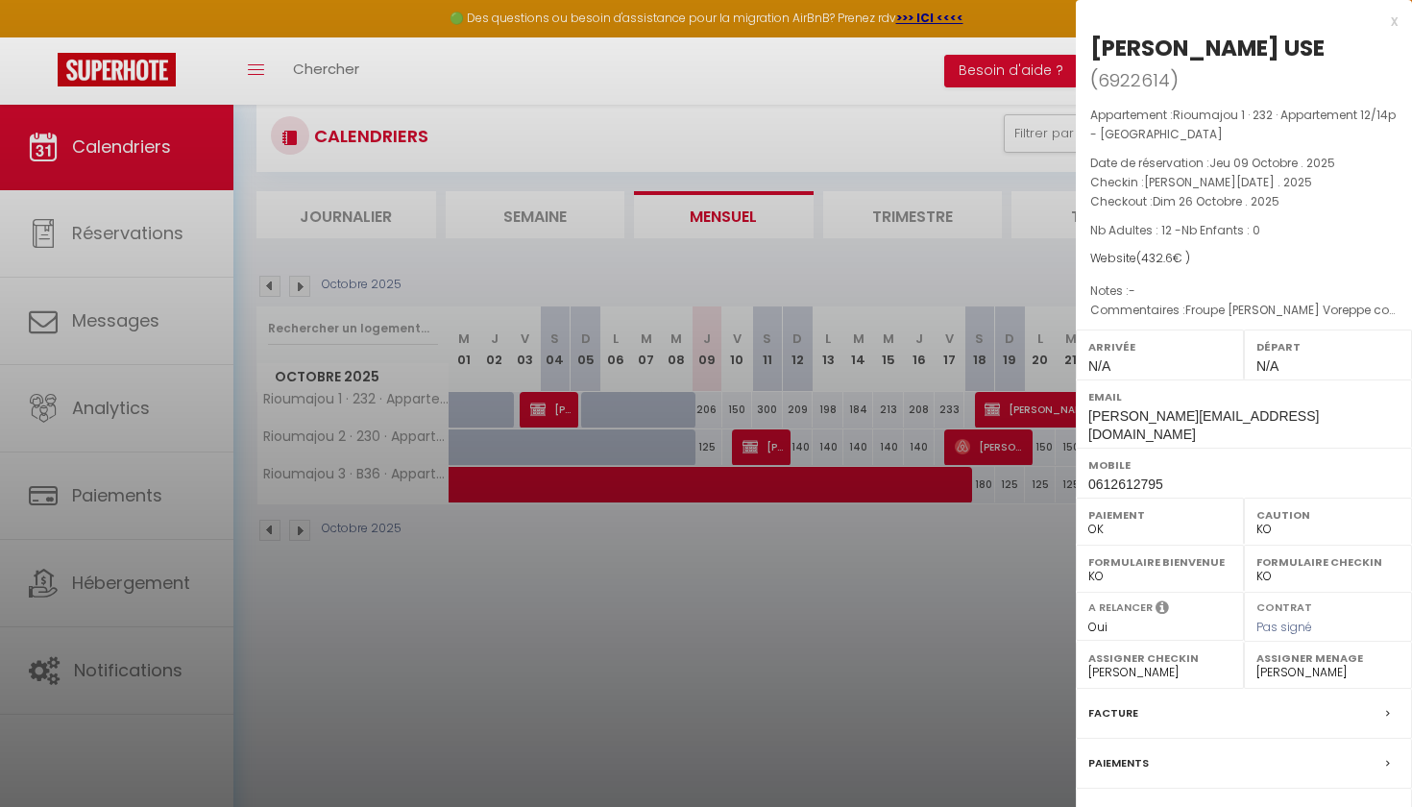
scroll to position [49, 0]
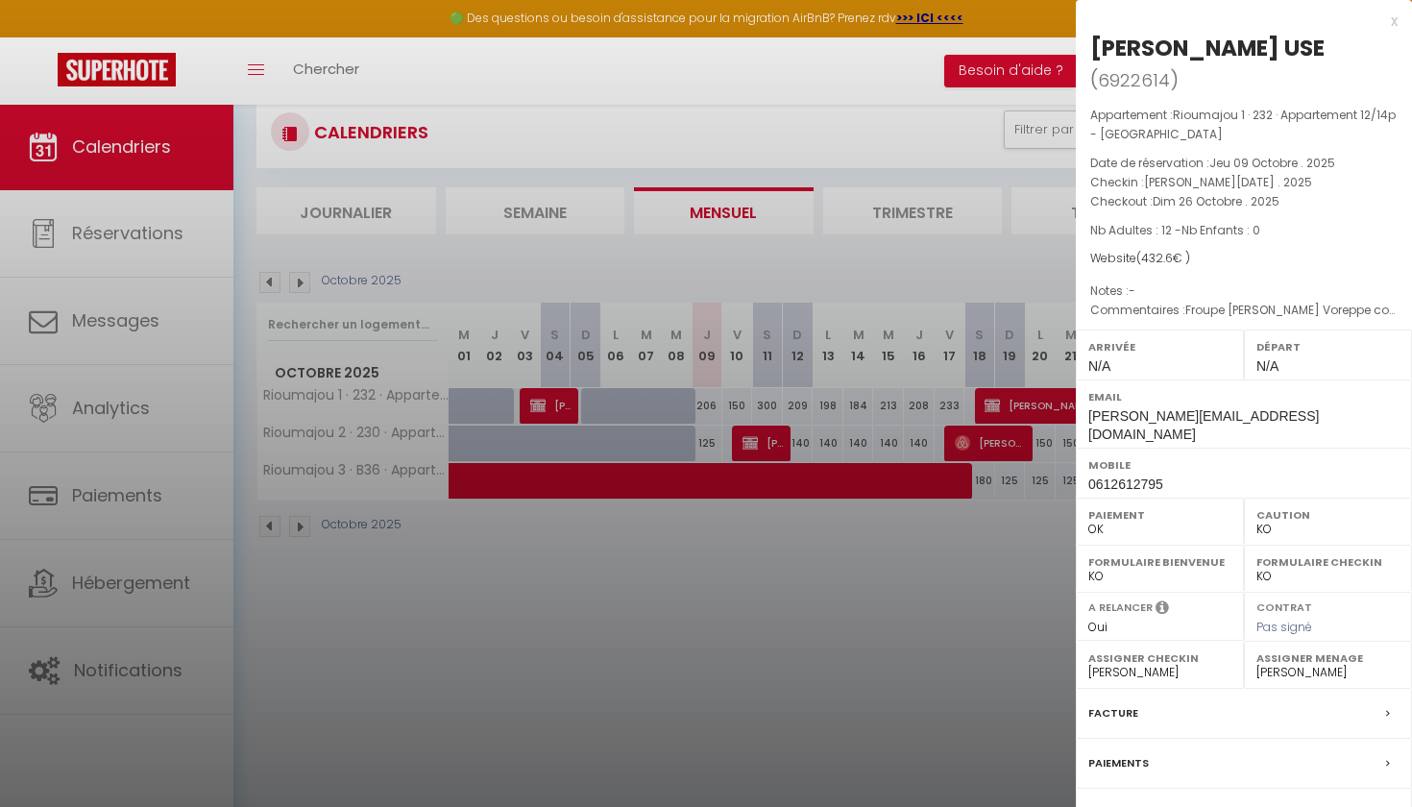
click at [976, 767] on label "Contrat" at bounding box center [1116, 813] width 56 height 20
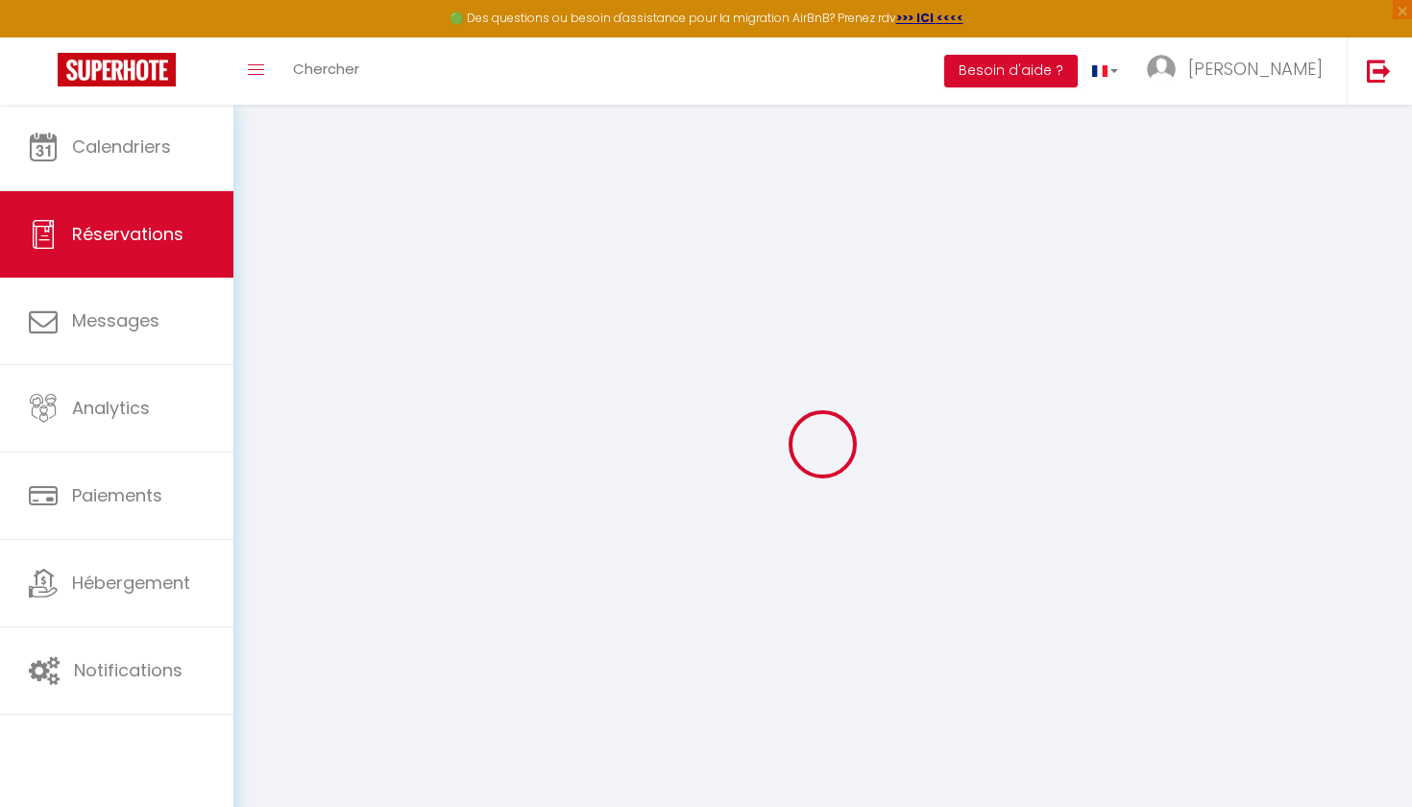
select select
checkbox input "false"
type Requests0 "Froupe [PERSON_NAME] Voreppe contact [PHONE_NUMBER] [PERSON_NAME][EMAIL_ADDRESS…"
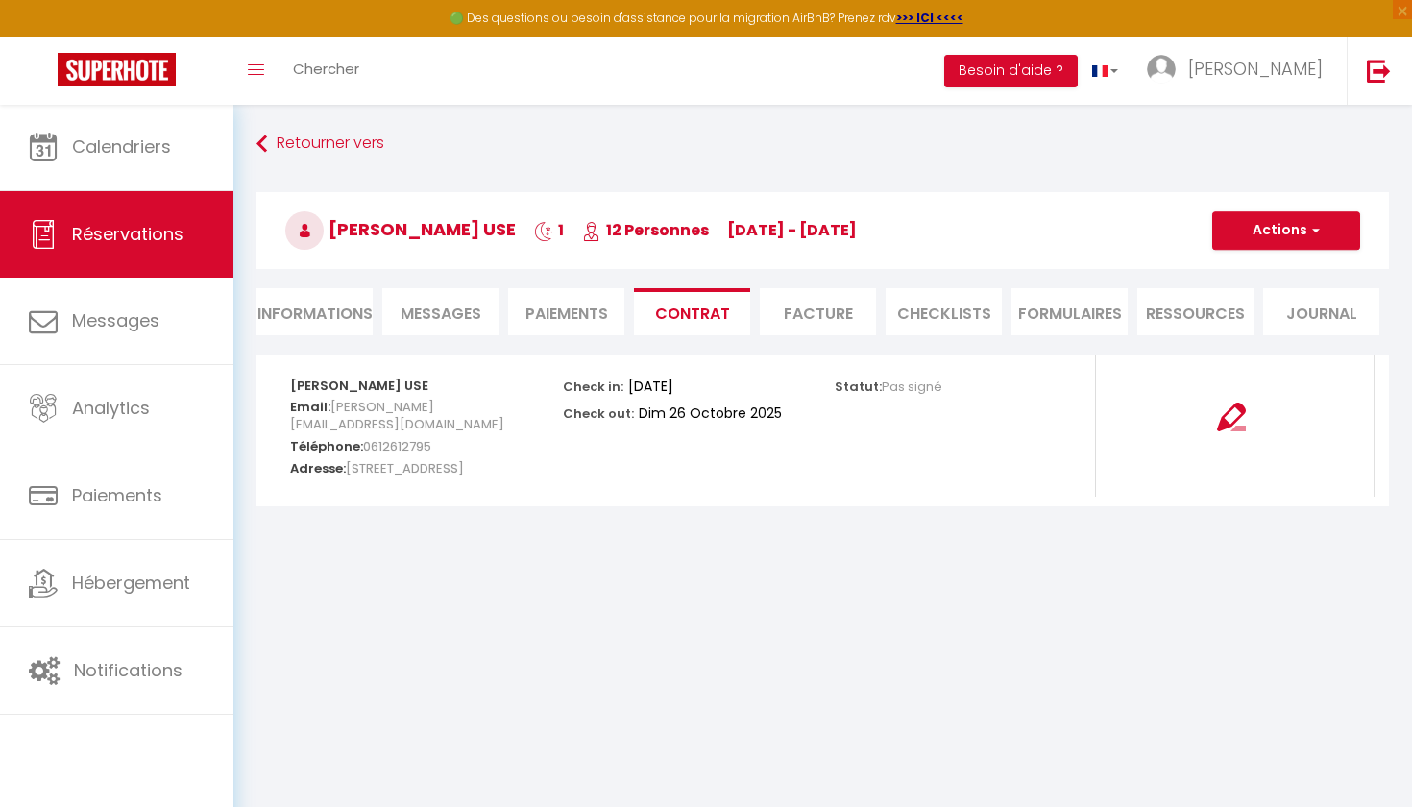
click at [976, 235] on span "button" at bounding box center [1313, 230] width 12 height 17
click at [976, 295] on link "Envoyer le contrat" at bounding box center [1271, 297] width 161 height 25
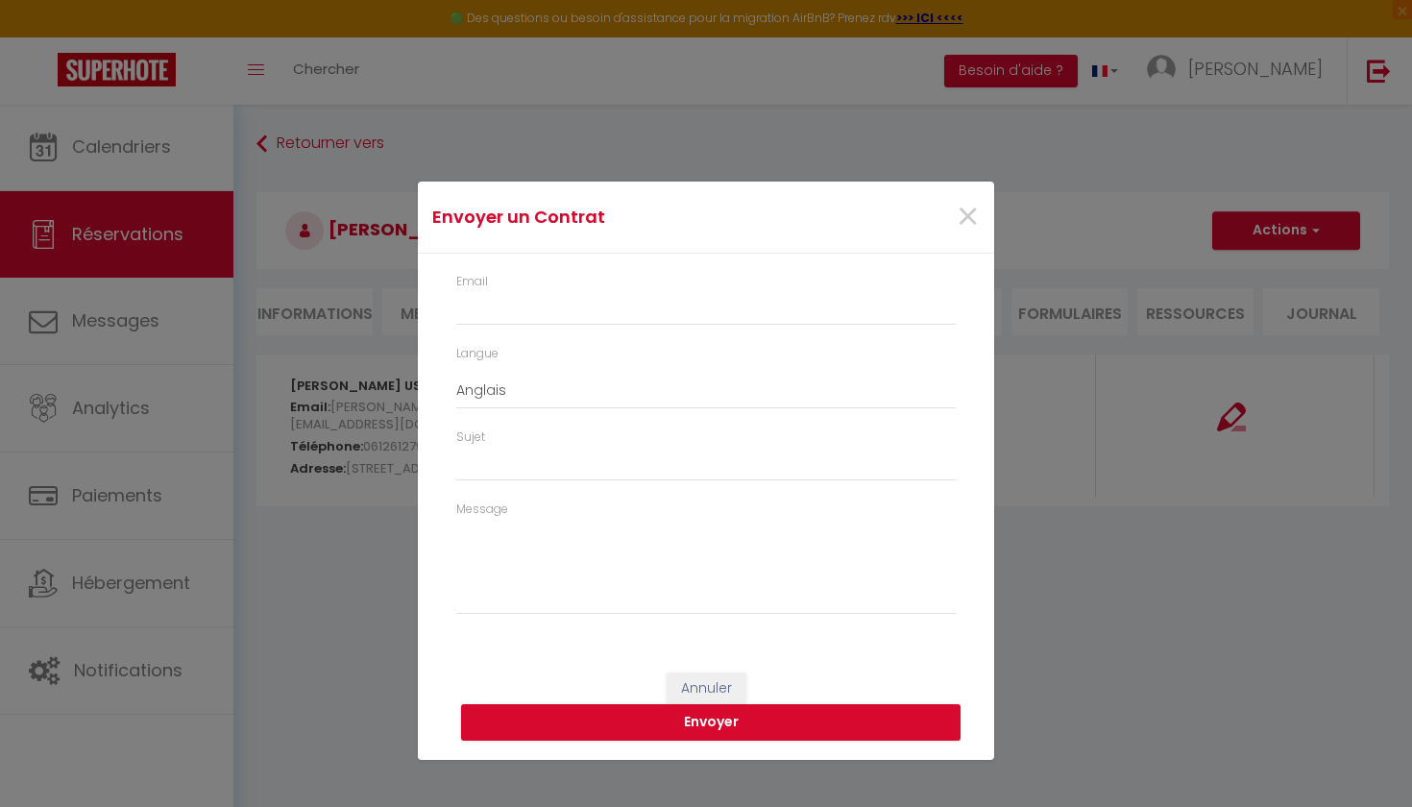
type input "[PERSON_NAME][EMAIL_ADDRESS][DOMAIN_NAME]"
select select "fr"
type input "Votre contrat 6922614 - Rioumajou 1 · 232 · Appartement 12/14p - [GEOGRAPHIC_DA…"
type textarea "Bonjour [PERSON_NAME], Nous vous invitons à cliquer sur le lien suivant pour vo…"
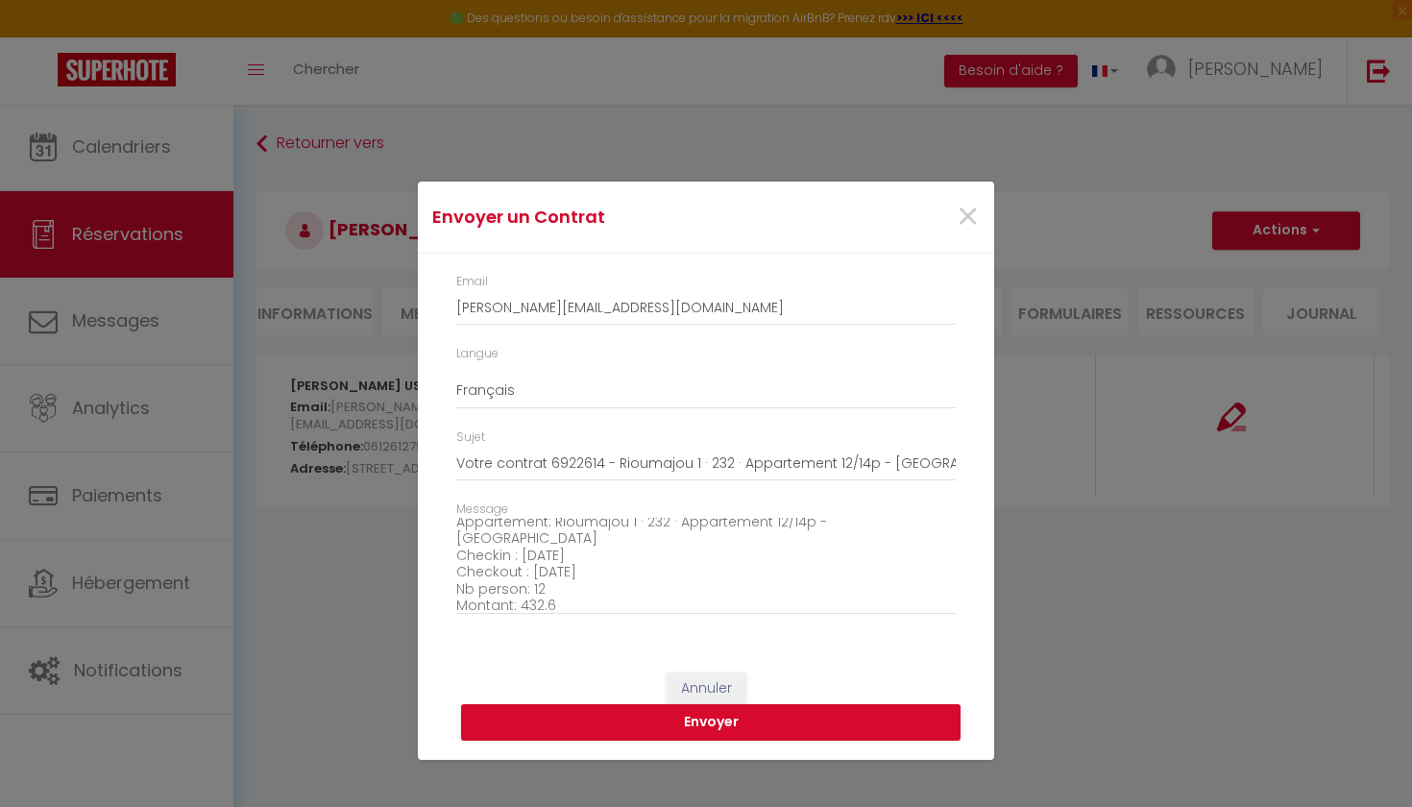
scroll to position [194, 0]
click at [672, 723] on button "Envoyer" at bounding box center [710, 722] width 499 height 36
